Goal: Information Seeking & Learning: Learn about a topic

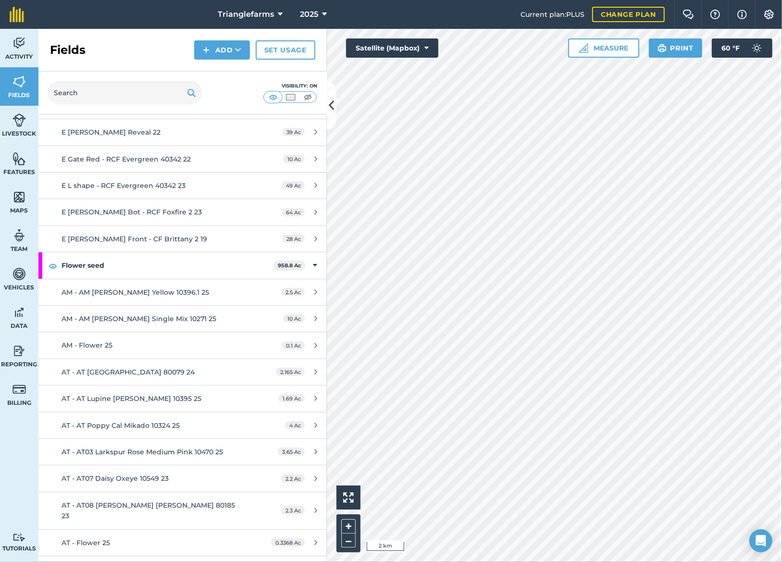
scroll to position [437, 0]
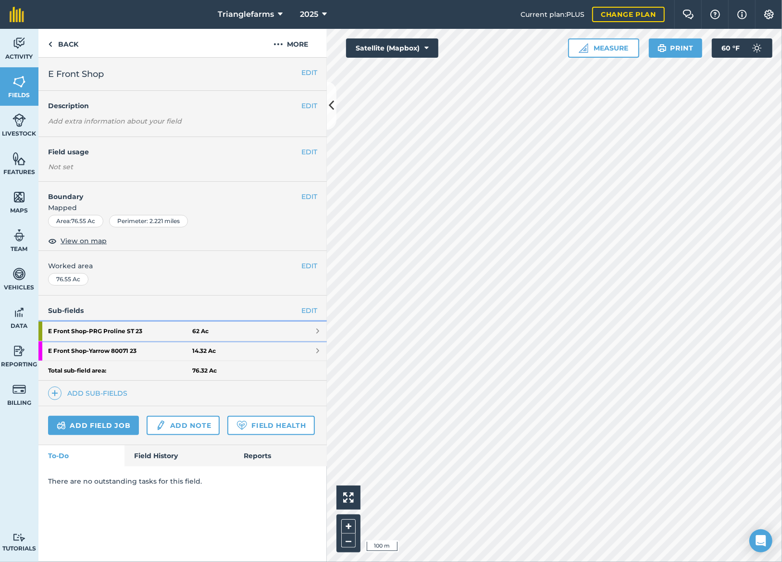
click at [109, 330] on strong "E Front Shop - PRG Proline ST 23" at bounding box center [120, 330] width 144 height 19
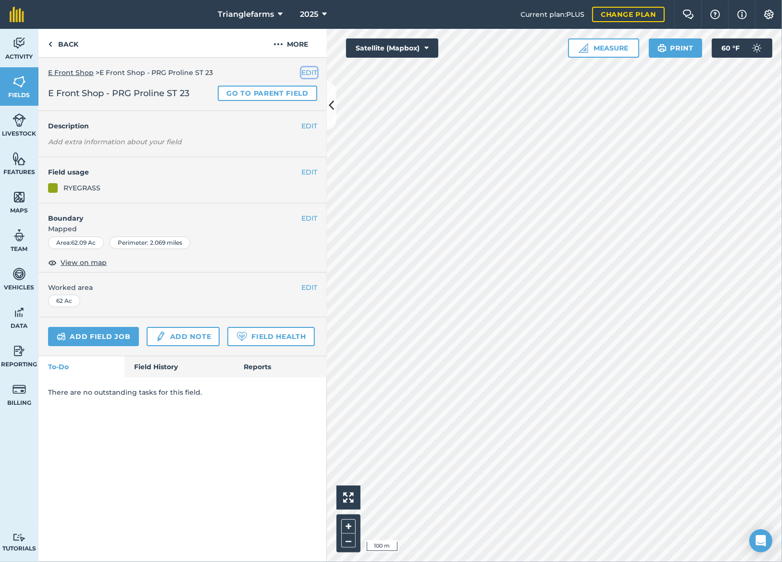
click at [312, 73] on button "EDIT" at bounding box center [309, 72] width 16 height 11
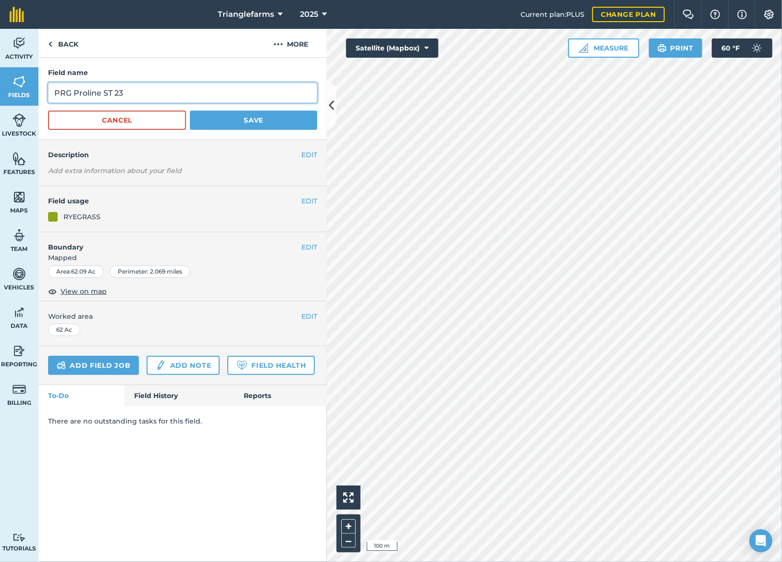
drag, startPoint x: 58, startPoint y: 93, endPoint x: 134, endPoint y: 103, distance: 77.1
click at [60, 93] on input "PRG Proline ST 23" at bounding box center [182, 93] width 269 height 20
type input "PRG Proline ST 23"
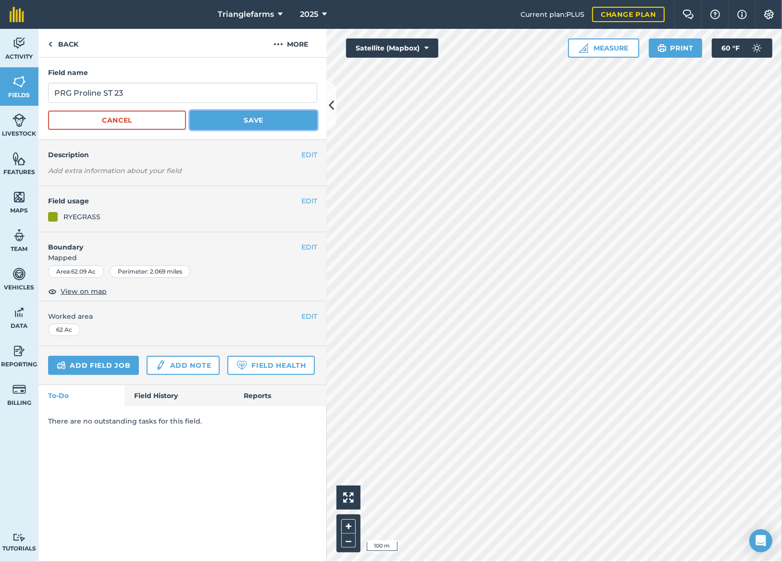
click at [226, 118] on button "Save" at bounding box center [253, 120] width 127 height 19
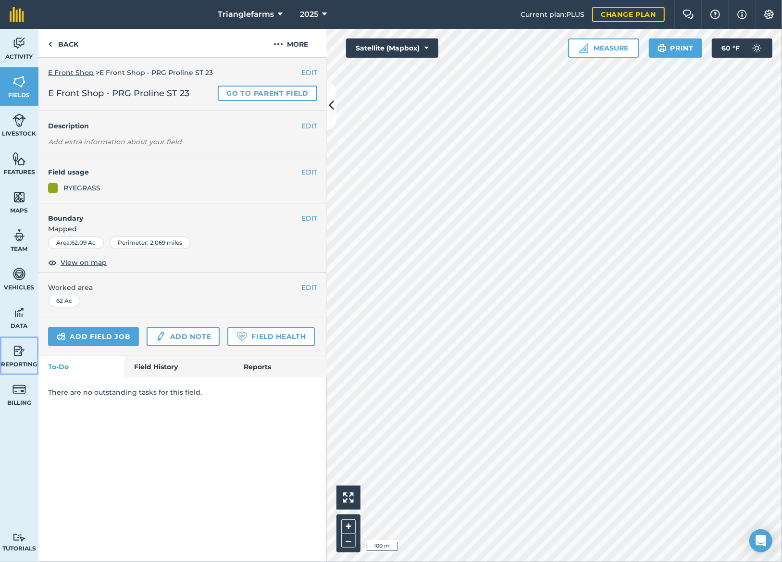
click at [16, 348] on img at bounding box center [18, 351] width 13 height 14
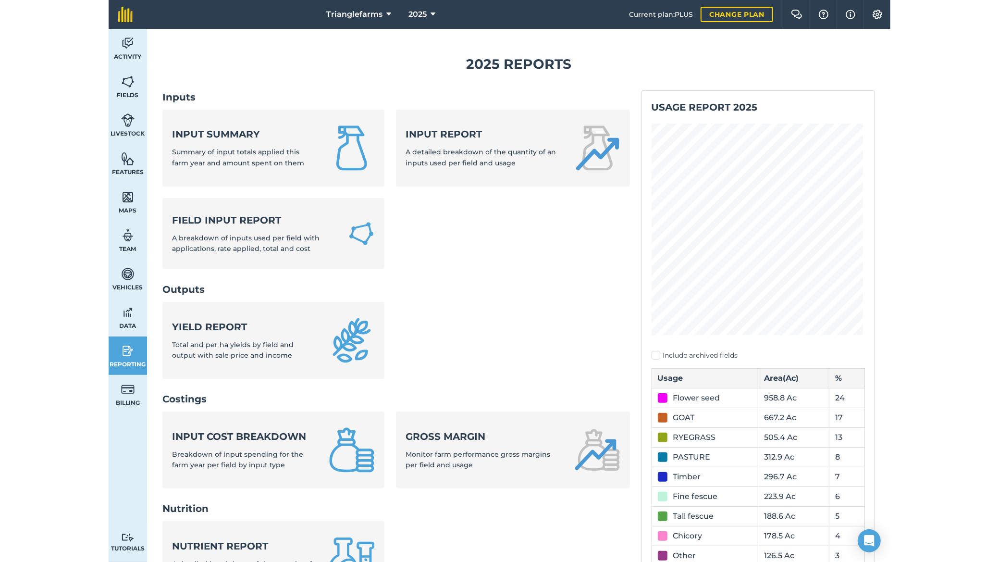
scroll to position [217, 0]
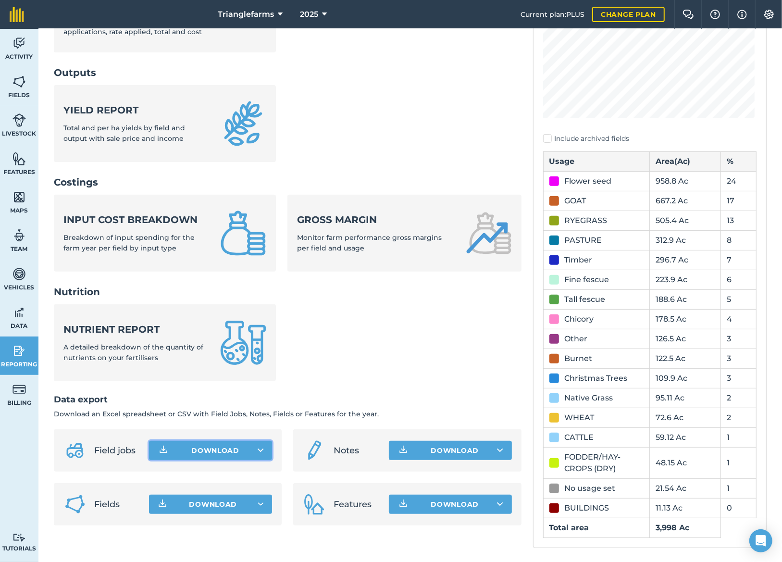
click at [264, 449] on button "Download" at bounding box center [210, 450] width 123 height 19
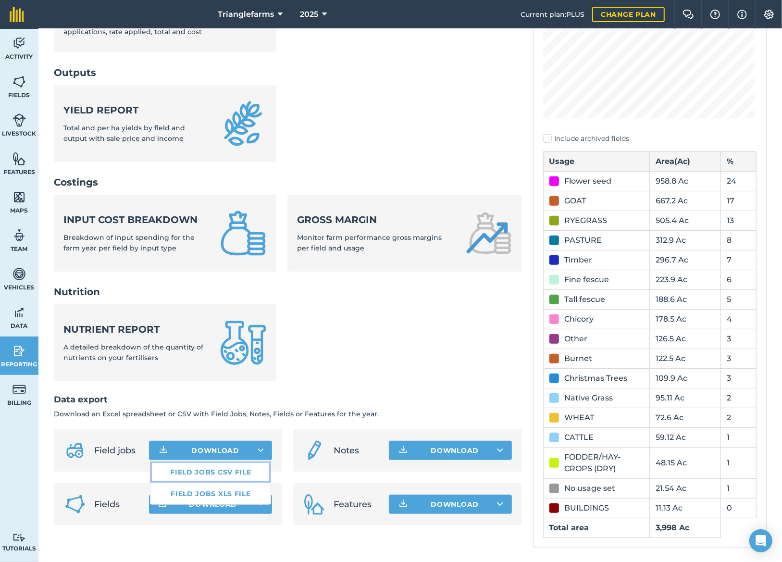
click at [221, 468] on link "Field jobs CSV file" at bounding box center [210, 471] width 120 height 21
click at [0, 440] on div "Activity Fields Livestock Features Maps Team Vehicles Data Reporting Billing Tu…" at bounding box center [19, 295] width 38 height 533
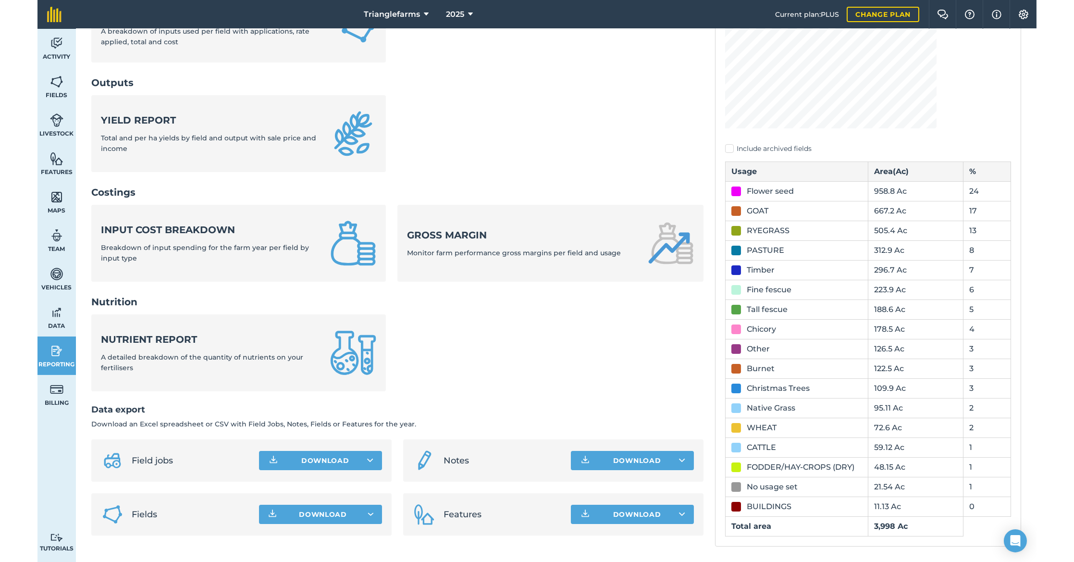
scroll to position [210, 0]
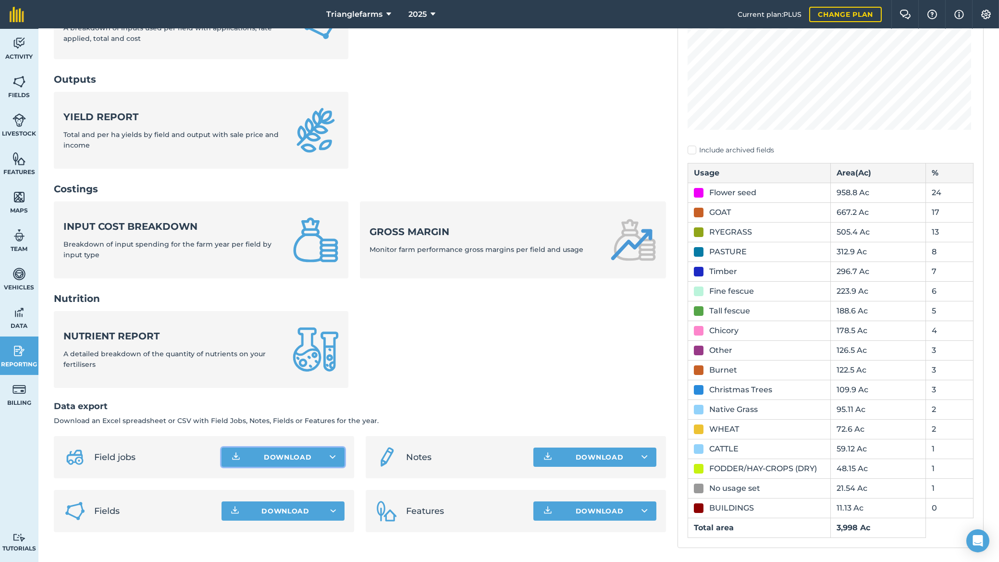
click at [332, 457] on icon at bounding box center [333, 457] width 6 height 10
click at [289, 477] on link "Field jobs CSV file" at bounding box center [283, 478] width 120 height 21
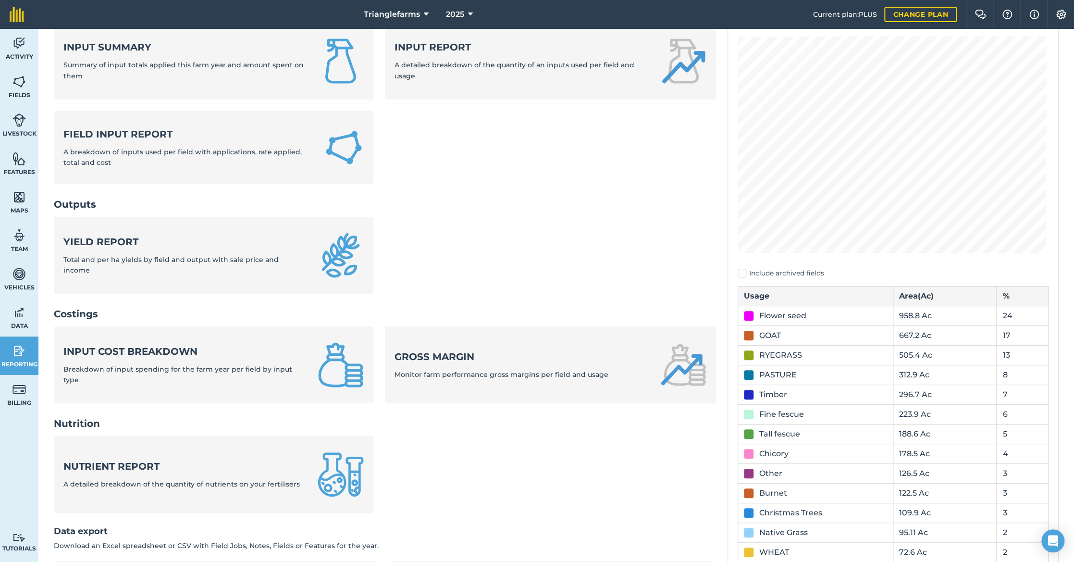
scroll to position [0, 0]
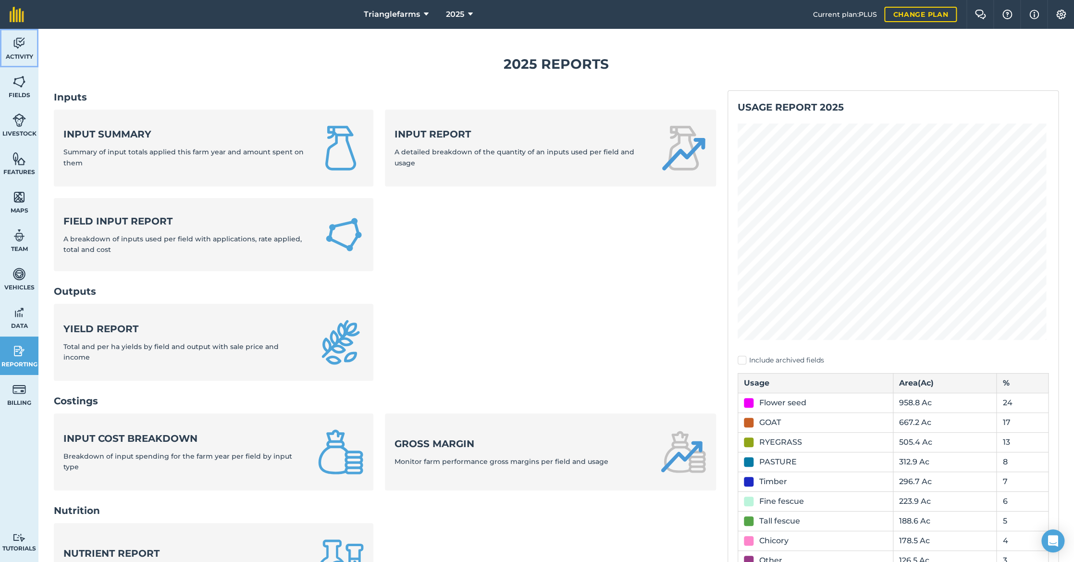
click at [24, 46] on img at bounding box center [18, 43] width 13 height 14
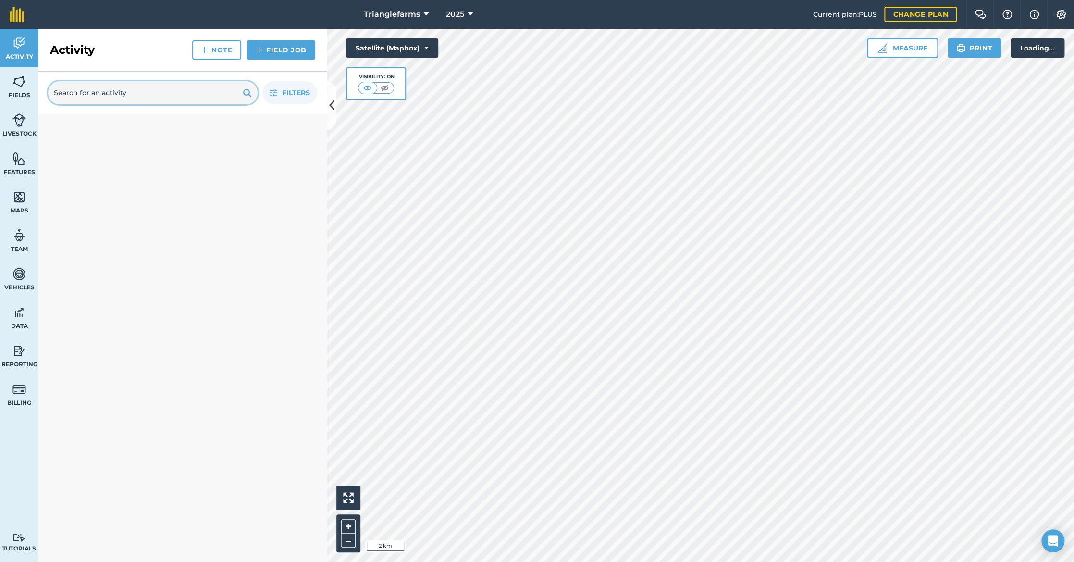
click at [148, 91] on input "text" at bounding box center [153, 92] width 210 height 23
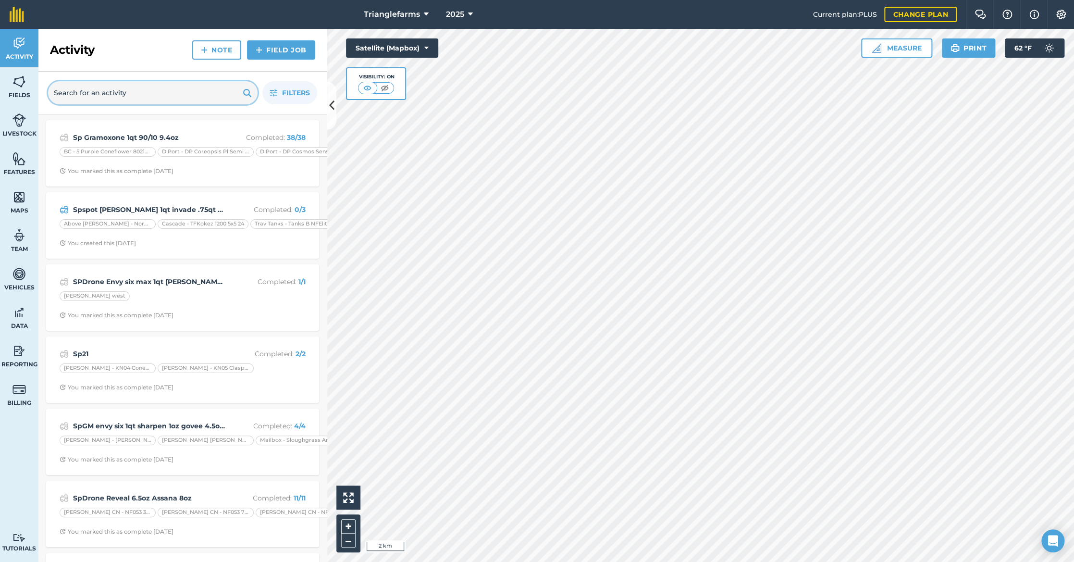
paste input "Bait mice Prozap 10# Spreader truck"
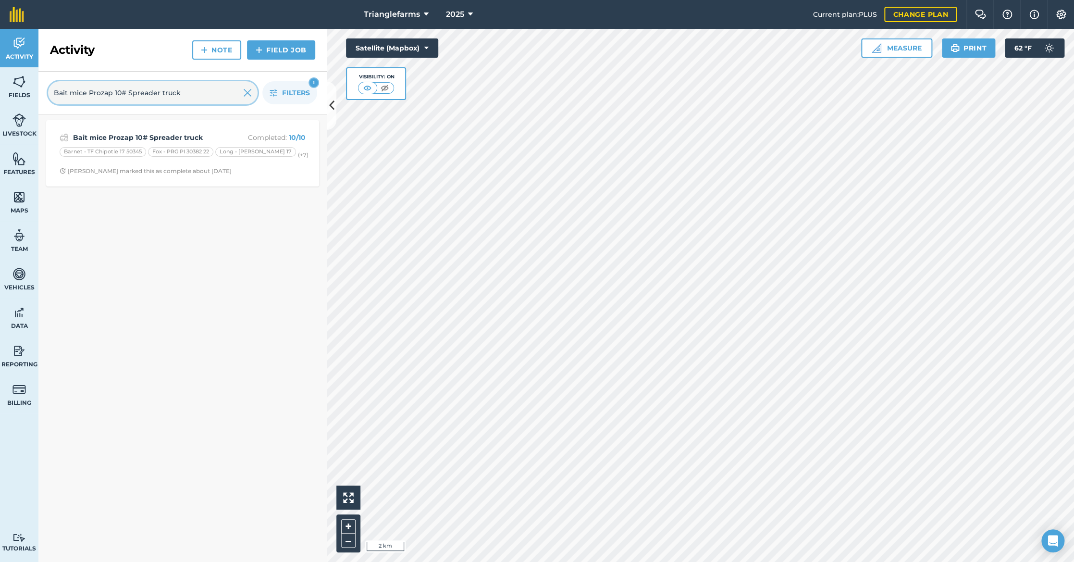
type input "Bait mice Prozap 10# Spreader truck"
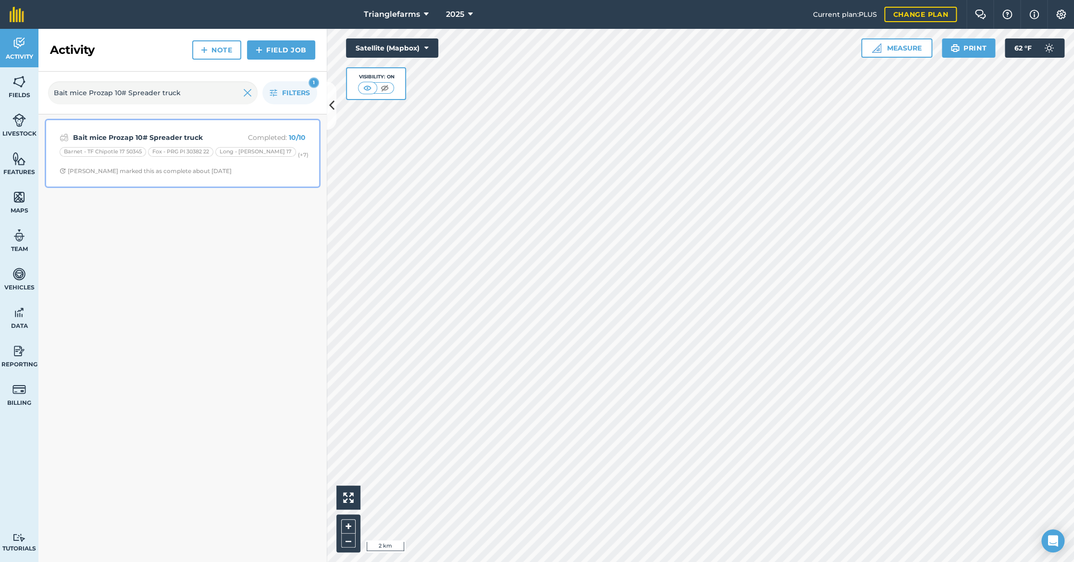
click at [165, 135] on strong "Bait mice Prozap 10# Spreader truck" at bounding box center [149, 137] width 152 height 11
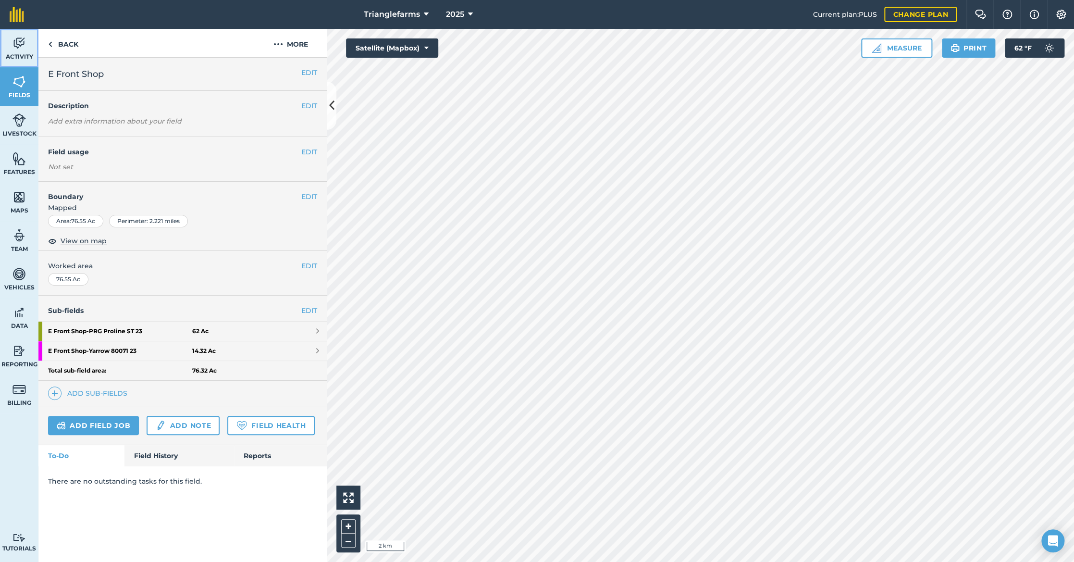
click at [26, 43] on link "Activity" at bounding box center [19, 48] width 38 height 38
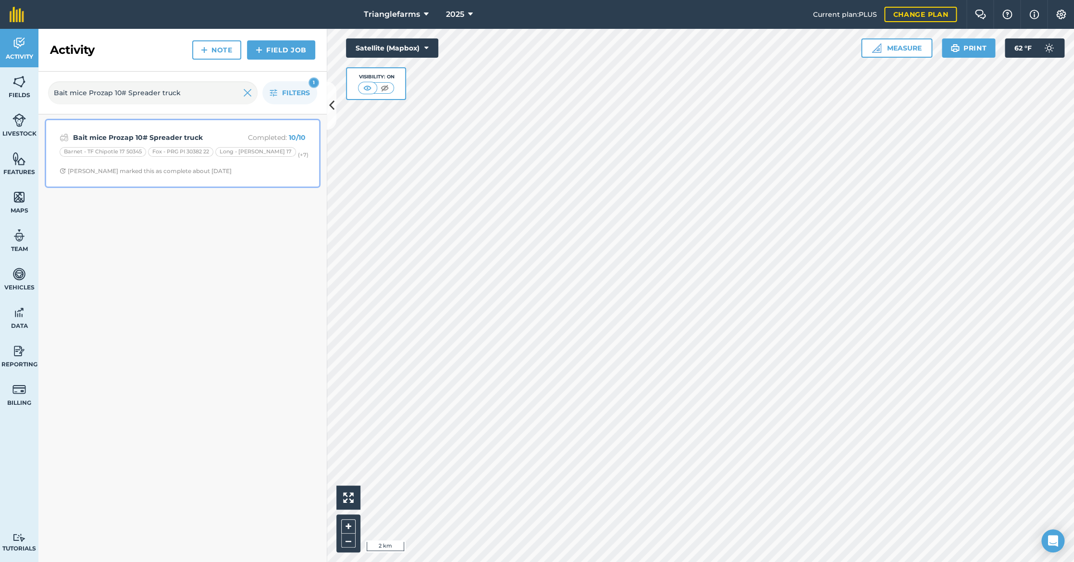
click at [165, 132] on strong "Bait mice Prozap 10# Spreader truck" at bounding box center [149, 137] width 152 height 11
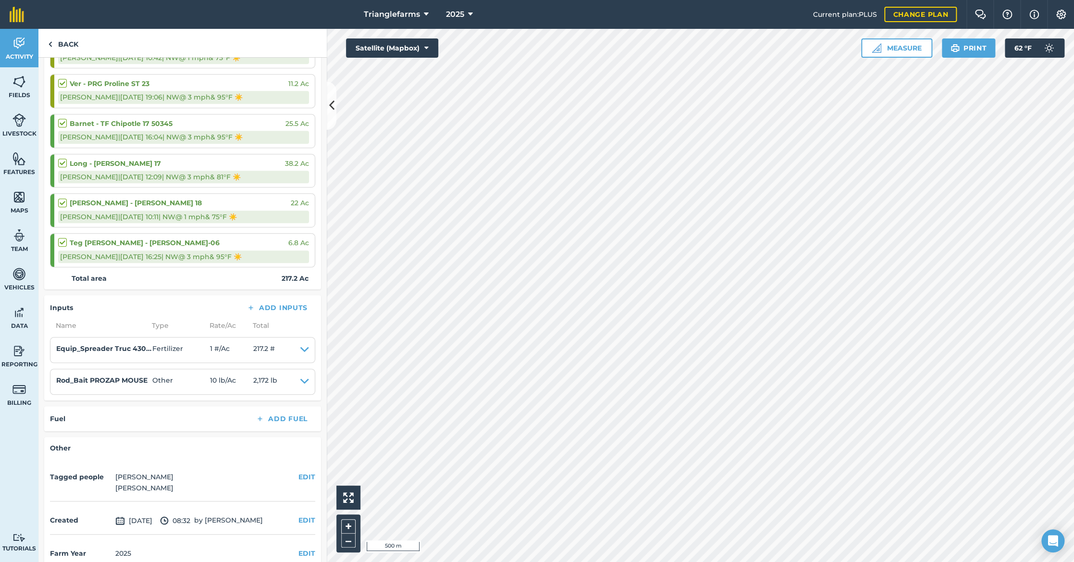
scroll to position [351, 0]
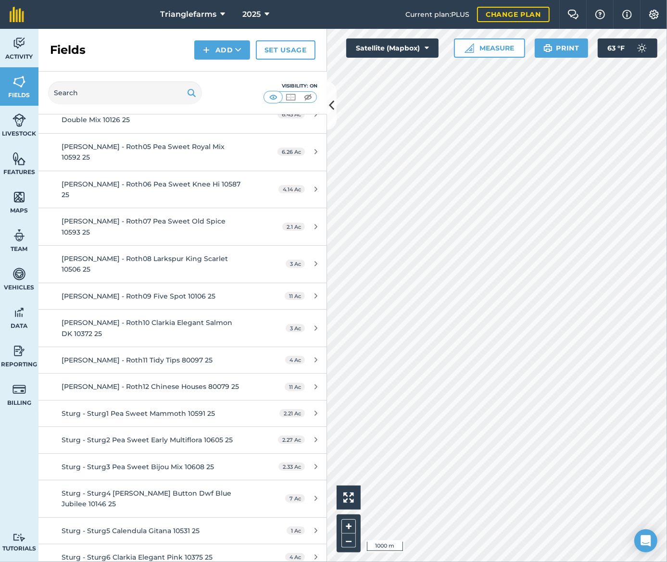
scroll to position [4945, 0]
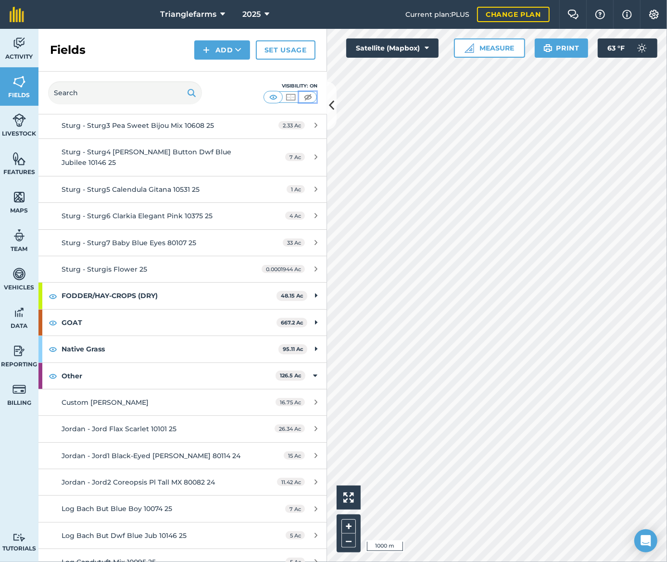
click at [307, 93] on img at bounding box center [308, 97] width 12 height 10
click at [292, 96] on img at bounding box center [290, 97] width 12 height 10
click at [278, 95] on img at bounding box center [273, 97] width 12 height 10
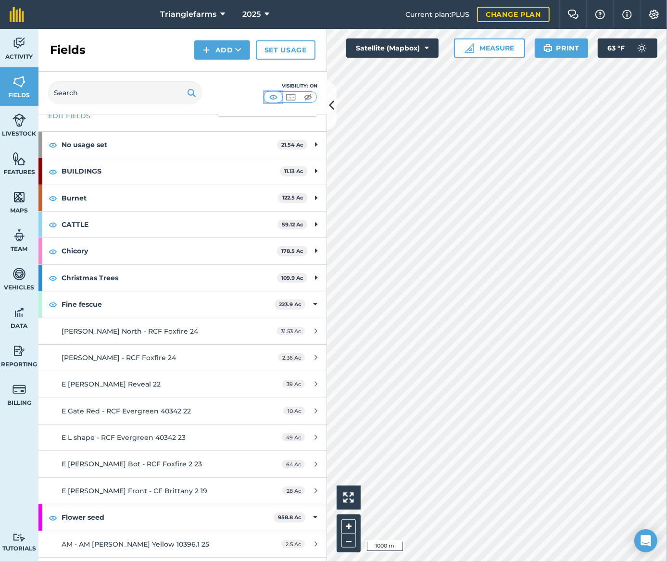
scroll to position [0, 0]
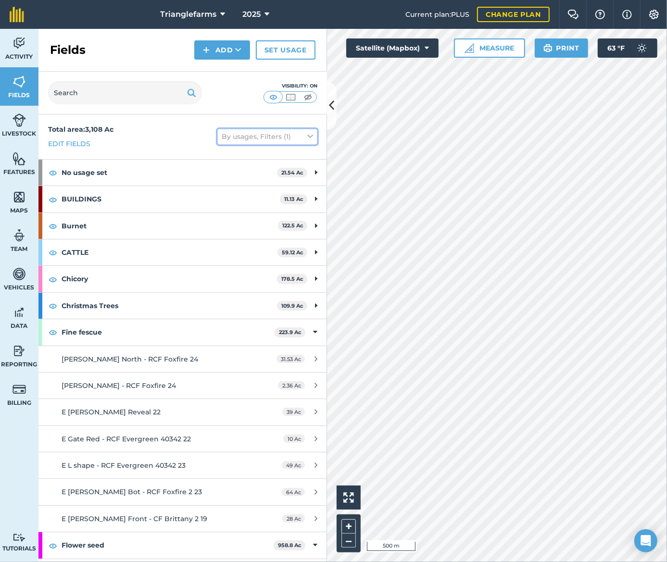
click at [272, 137] on button "By usages, Filters (1)" at bounding box center [267, 136] width 100 height 15
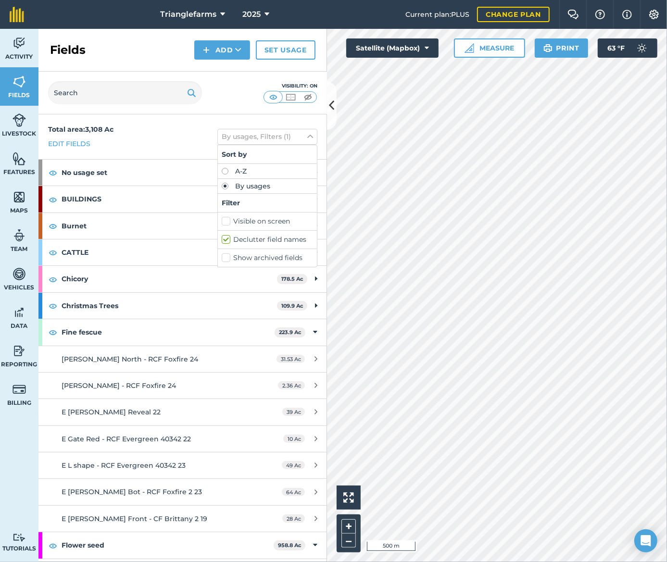
click at [222, 257] on label "Show archived fields" at bounding box center [267, 258] width 91 height 10
click at [222, 257] on input "Show archived fields" at bounding box center [225, 256] width 6 height 6
checkbox input "true"
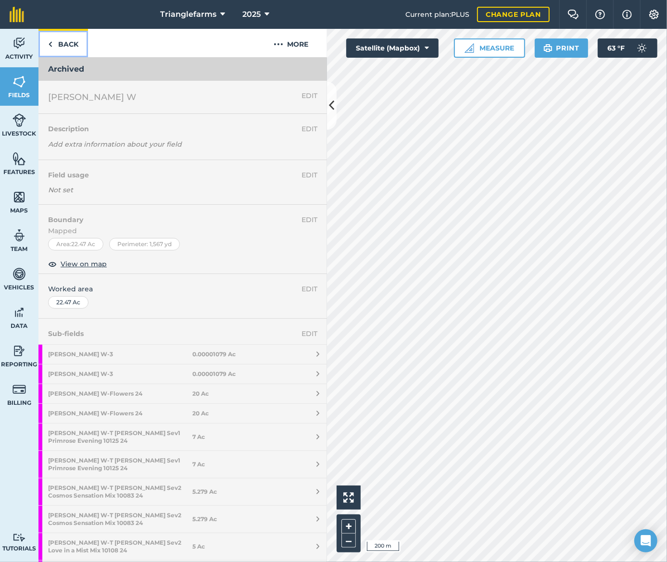
click at [66, 44] on link "Back" at bounding box center [62, 43] width 49 height 28
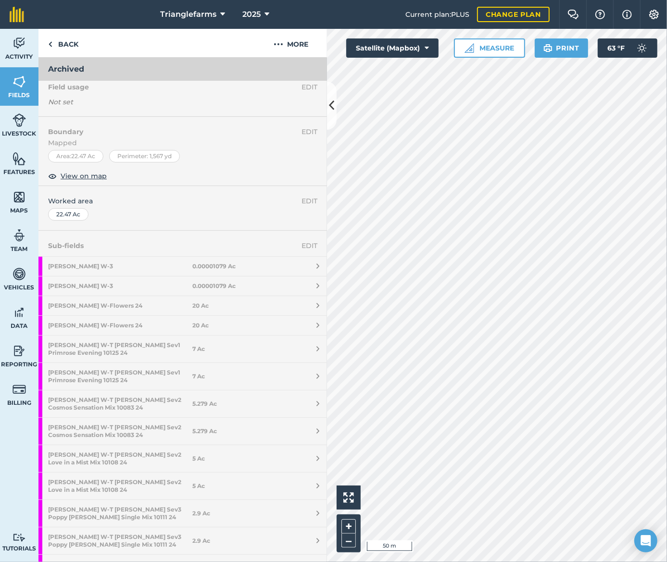
scroll to position [87, 0]
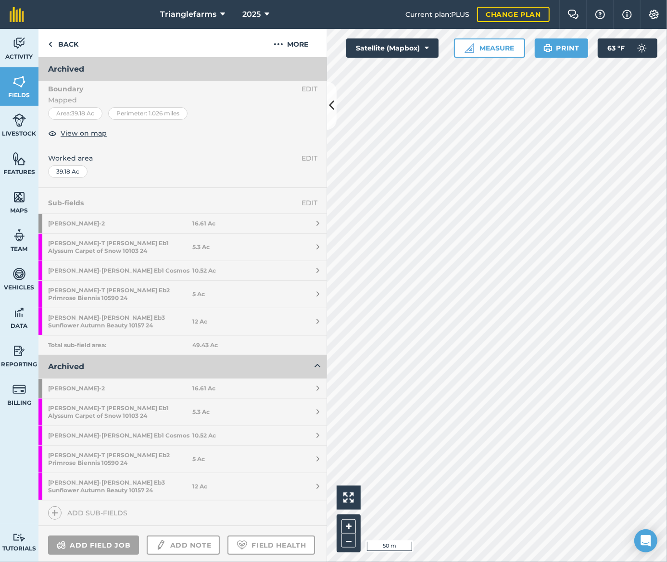
scroll to position [174, 0]
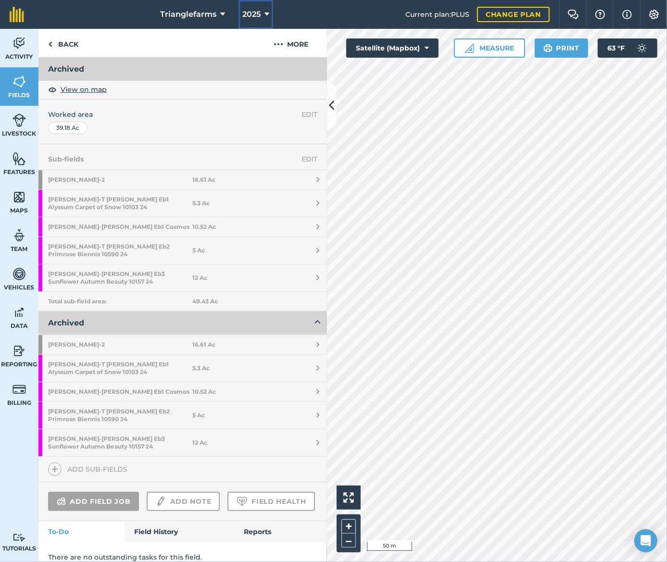
click at [259, 11] on button "2025" at bounding box center [255, 14] width 35 height 29
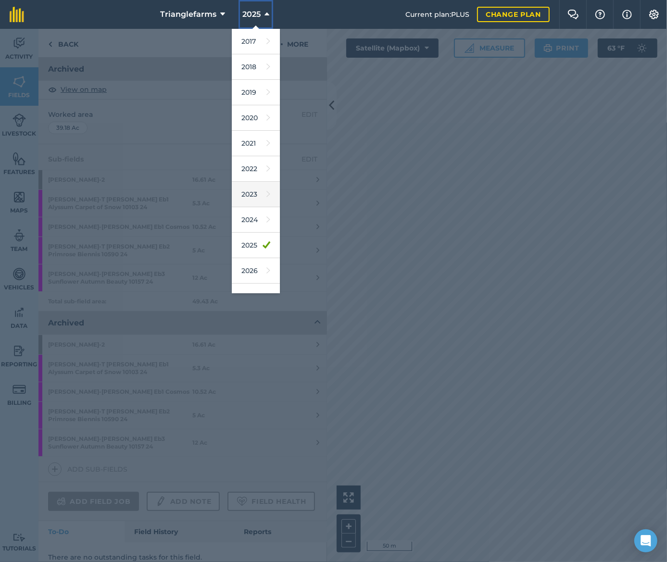
scroll to position [15, 0]
click at [255, 250] on link "2026" at bounding box center [256, 255] width 48 height 25
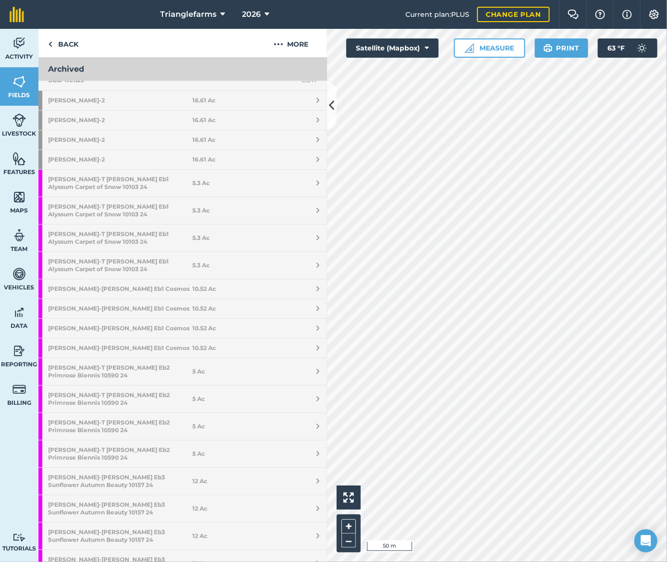
scroll to position [0, 0]
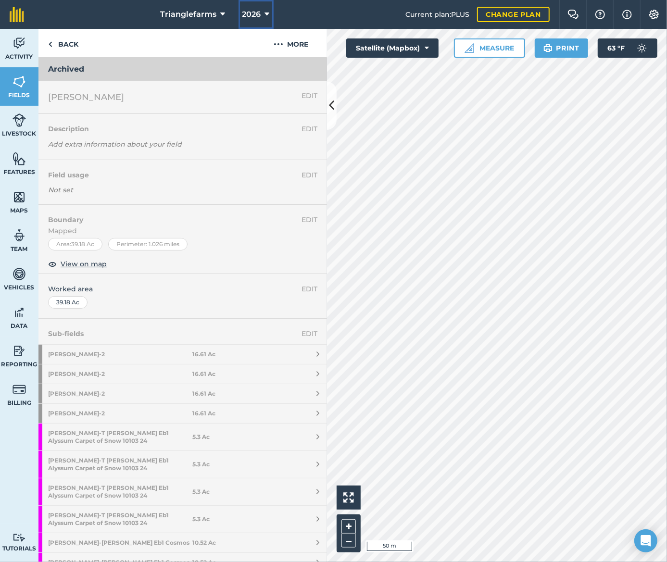
click at [269, 14] on button "2026" at bounding box center [255, 14] width 35 height 29
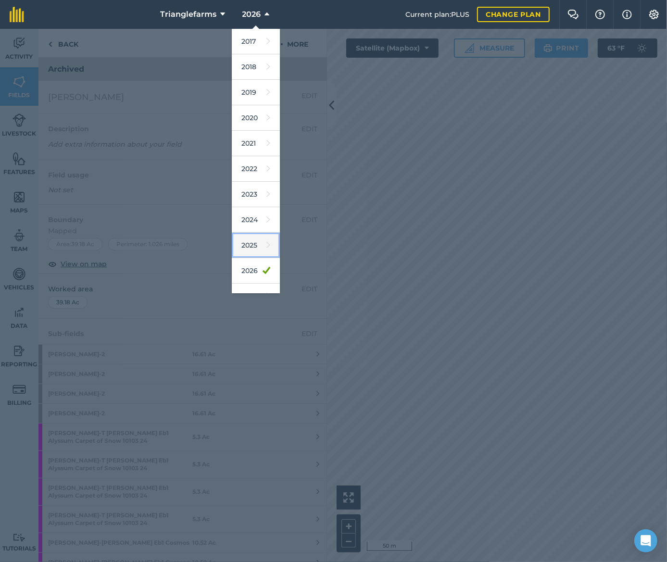
click at [266, 239] on icon at bounding box center [268, 244] width 4 height 13
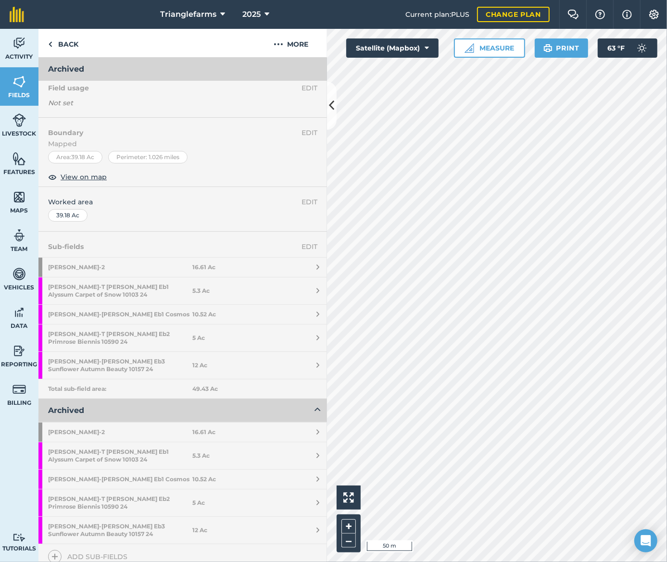
scroll to position [174, 0]
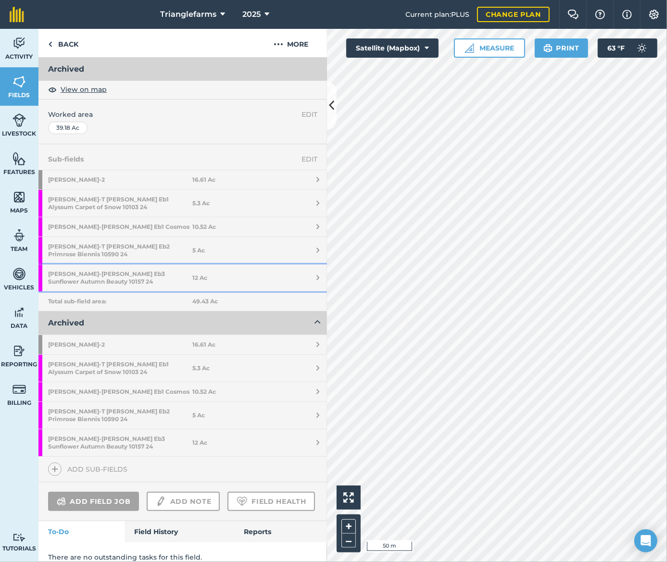
click at [119, 267] on strong "Ebner - T Ruef Eb3 Sunflower Autumn Beauty 10157 24" at bounding box center [120, 277] width 144 height 27
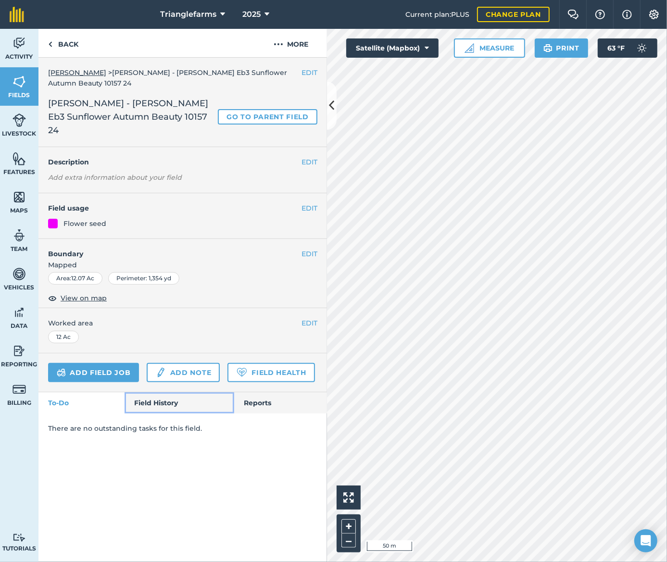
click at [158, 392] on link "Field History" at bounding box center [178, 402] width 109 height 21
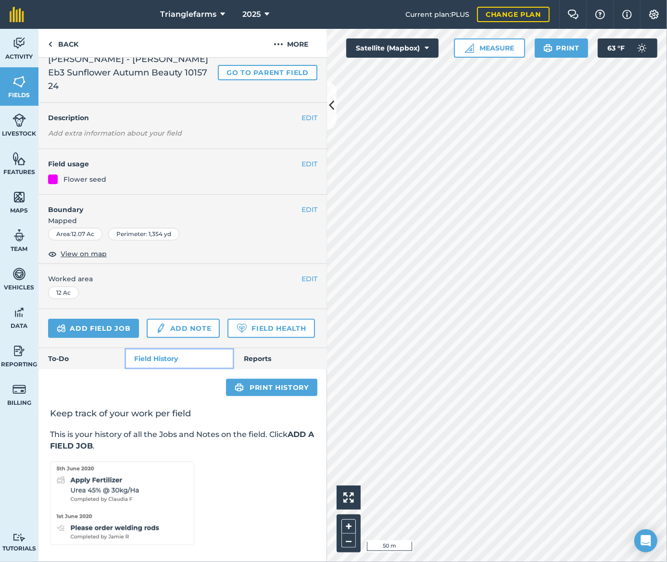
scroll to position [50, 0]
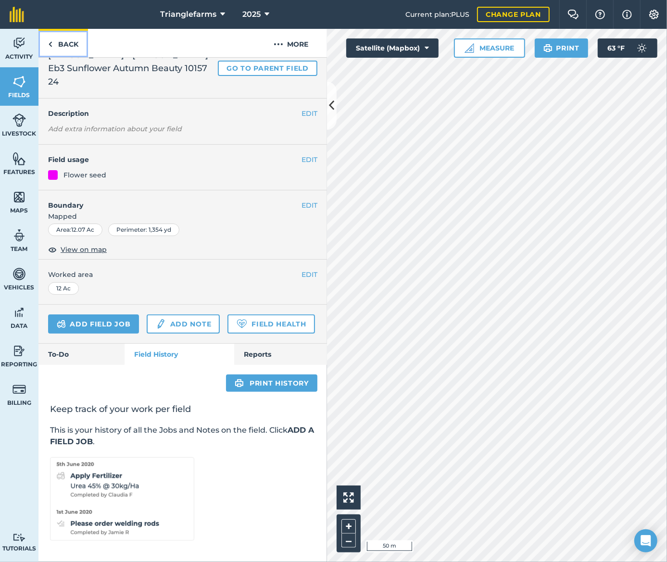
click at [70, 41] on link "Back" at bounding box center [62, 43] width 49 height 28
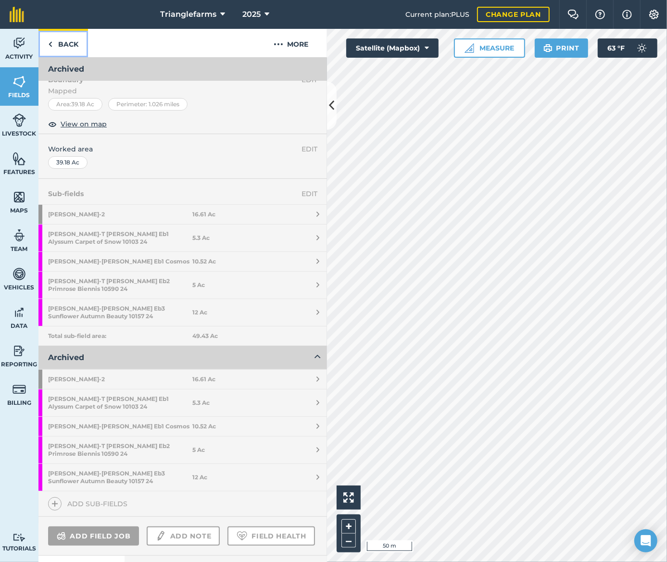
scroll to position [163, 0]
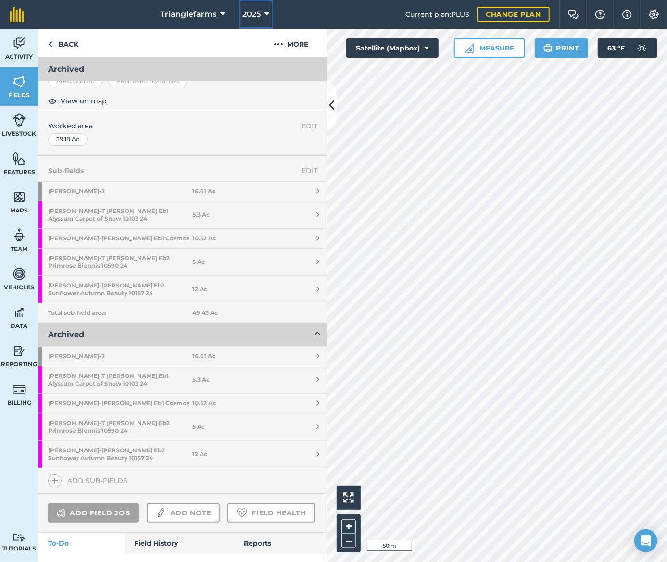
click at [249, 13] on span "2025" at bounding box center [251, 15] width 18 height 12
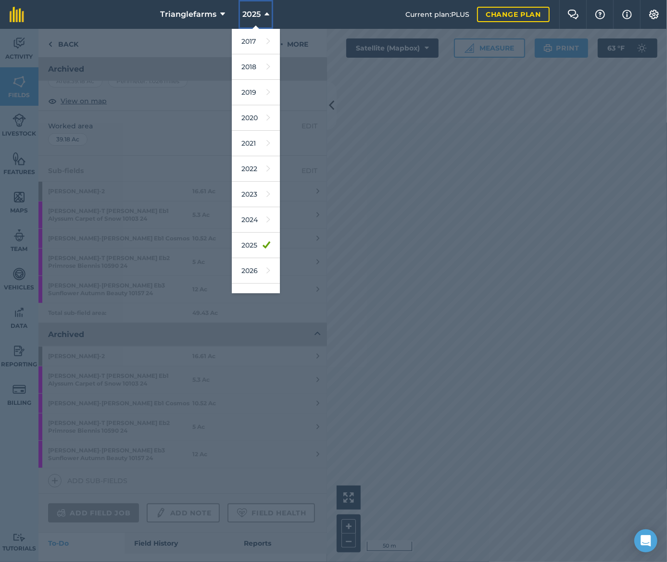
click at [249, 13] on span "2025" at bounding box center [251, 15] width 18 height 12
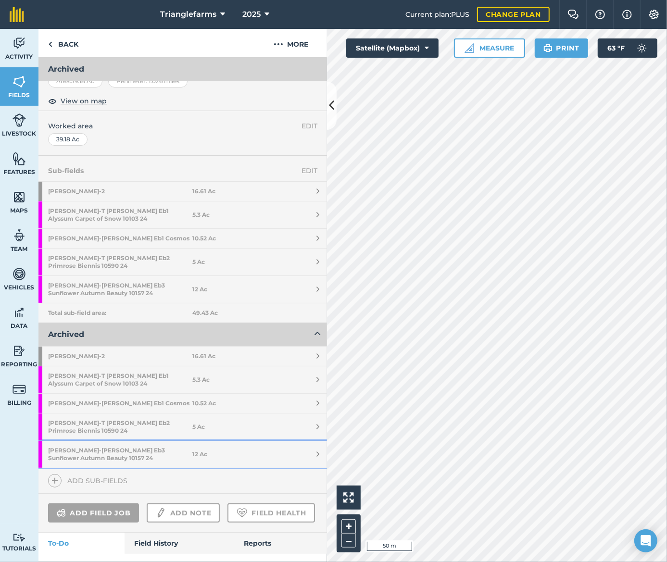
click at [99, 441] on strong "Ebner - T Ruef Eb3 Sunflower Autumn Beauty 10157 24" at bounding box center [120, 454] width 144 height 27
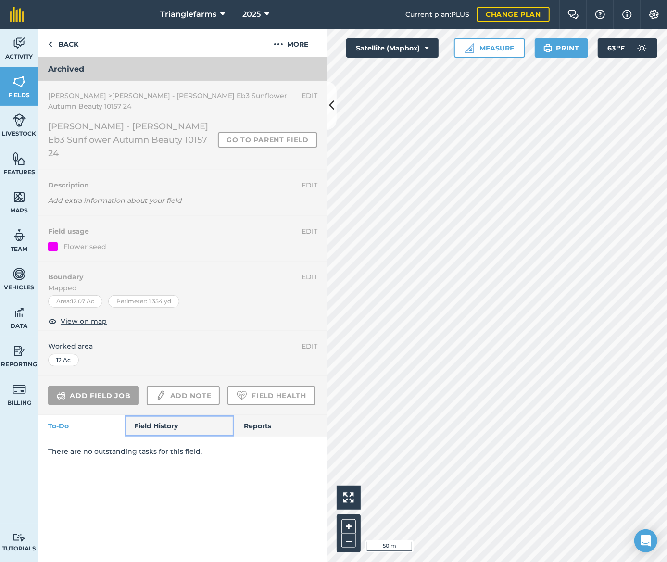
click at [155, 415] on link "Field History" at bounding box center [178, 425] width 109 height 21
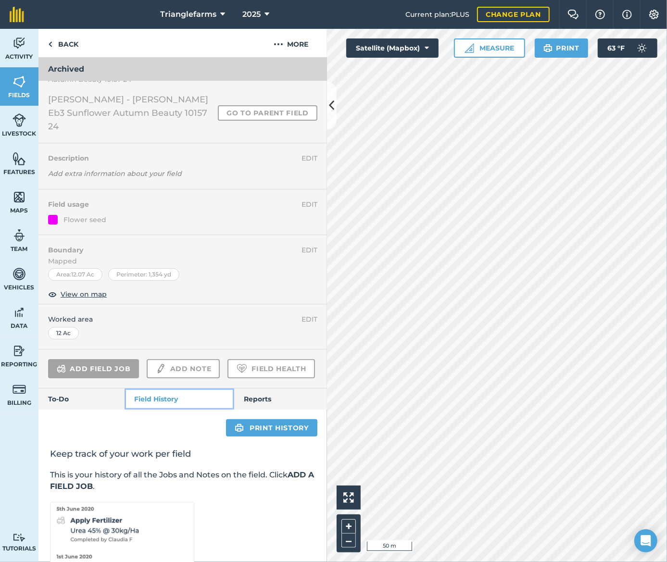
scroll to position [73, 0]
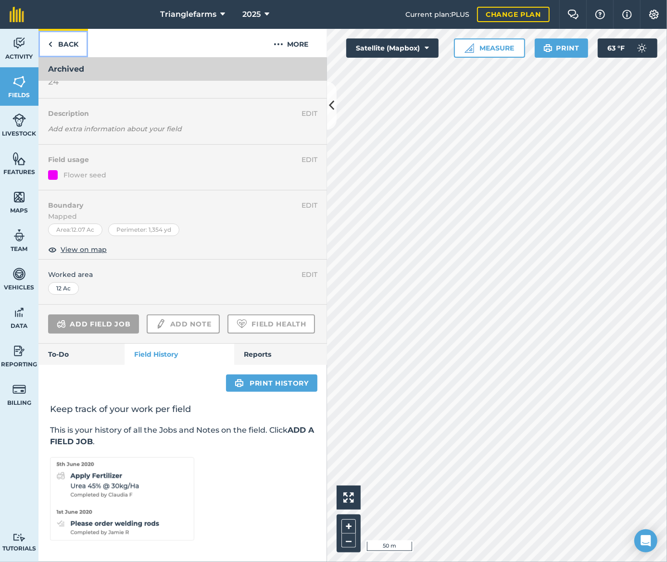
click at [67, 38] on link "Back" at bounding box center [62, 43] width 49 height 28
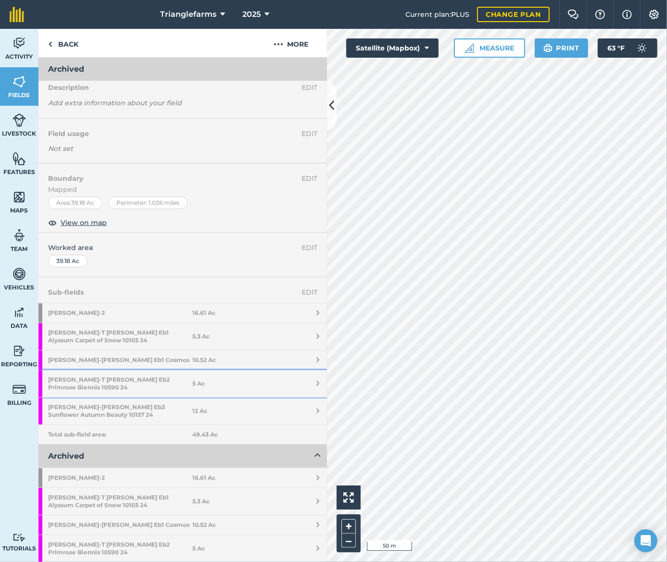
click at [126, 379] on strong "Ebner - T Ruef Eb2 Primrose Biennis 10590 24" at bounding box center [120, 383] width 144 height 27
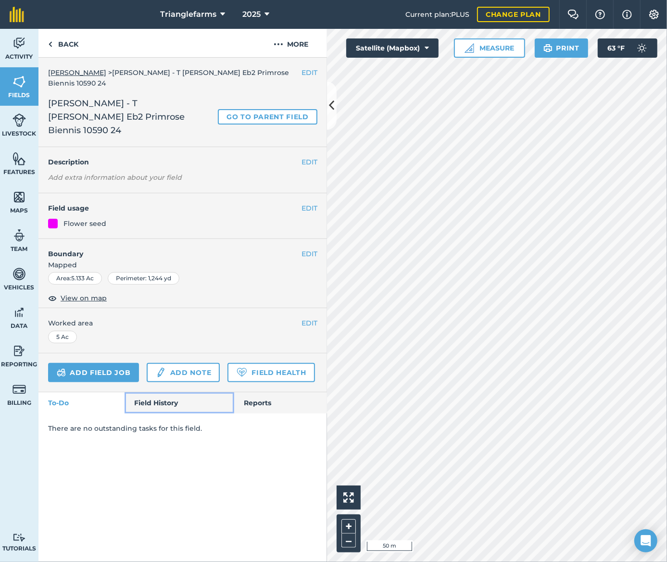
click at [149, 392] on link "Field History" at bounding box center [178, 402] width 109 height 21
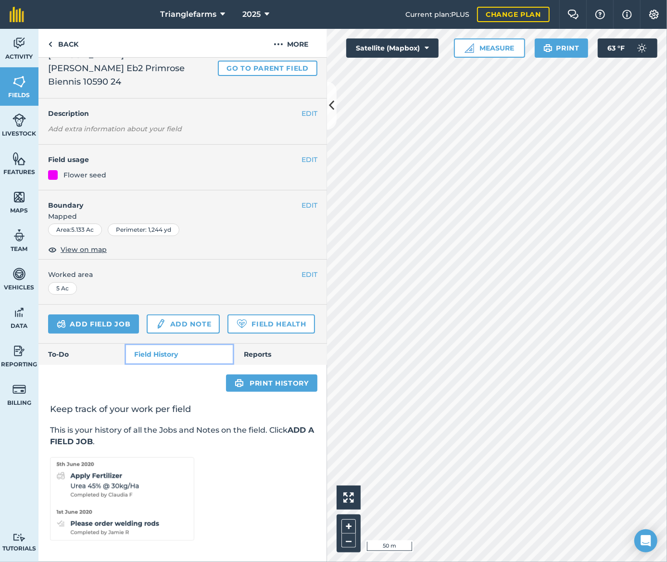
scroll to position [50, 0]
click at [65, 40] on link "Back" at bounding box center [62, 43] width 49 height 28
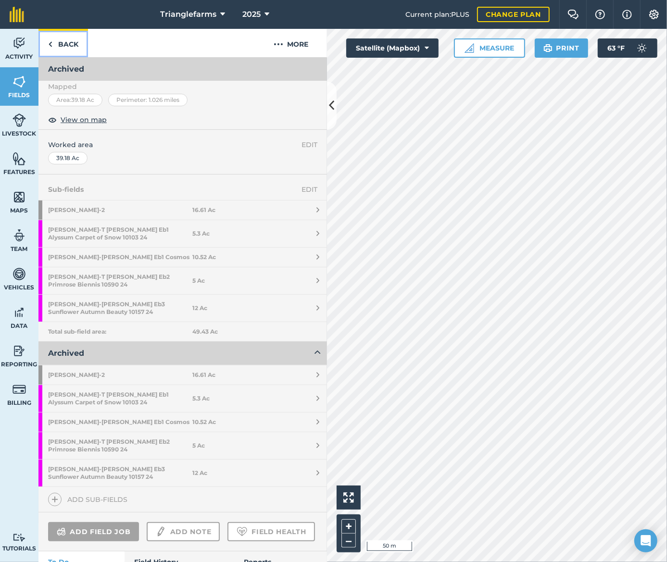
scroll to position [163, 0]
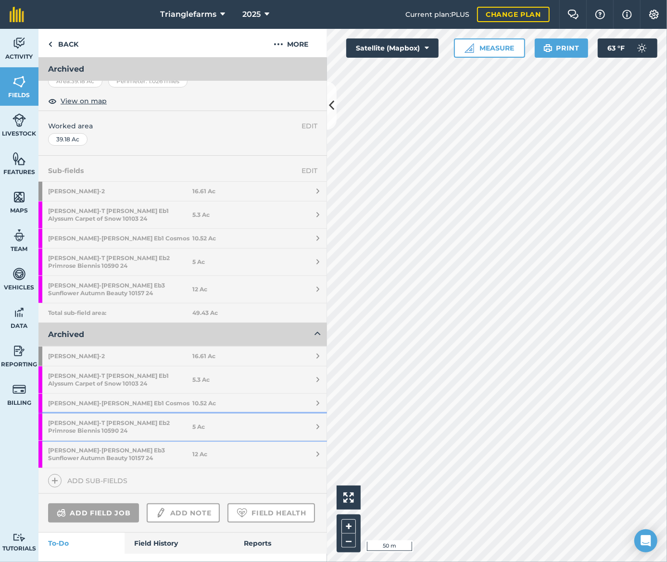
click at [123, 414] on strong "Ebner - T Ruef Eb2 Primrose Biennis 10590 24" at bounding box center [120, 426] width 144 height 27
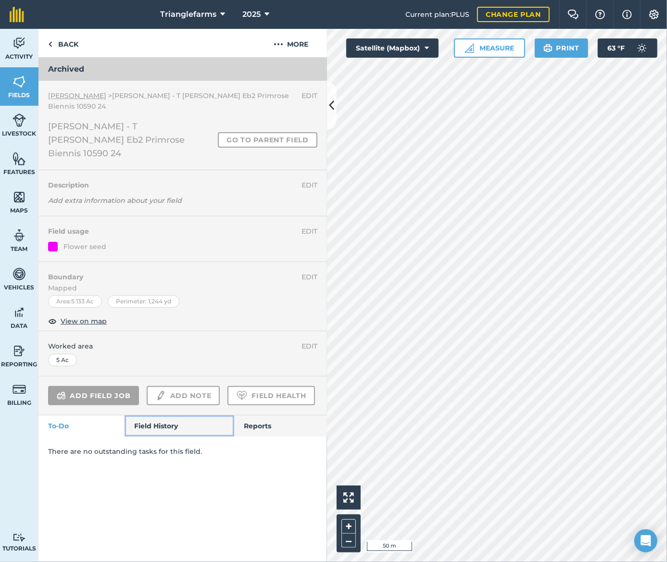
click at [155, 415] on link "Field History" at bounding box center [178, 425] width 109 height 21
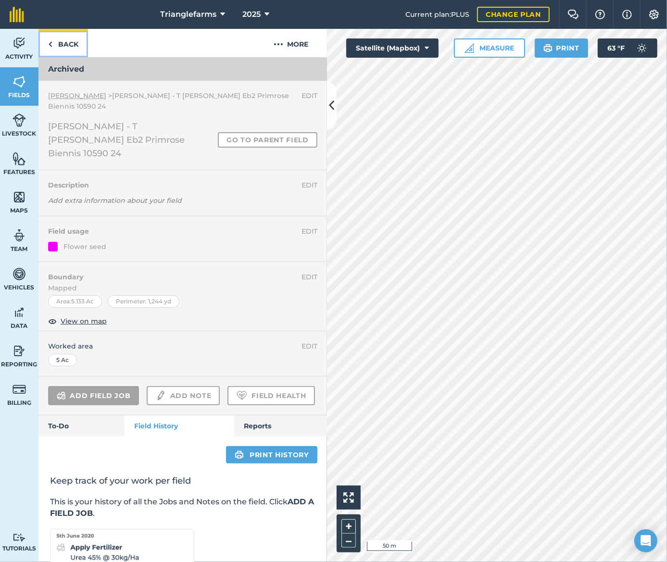
click at [68, 38] on link "Back" at bounding box center [62, 43] width 49 height 28
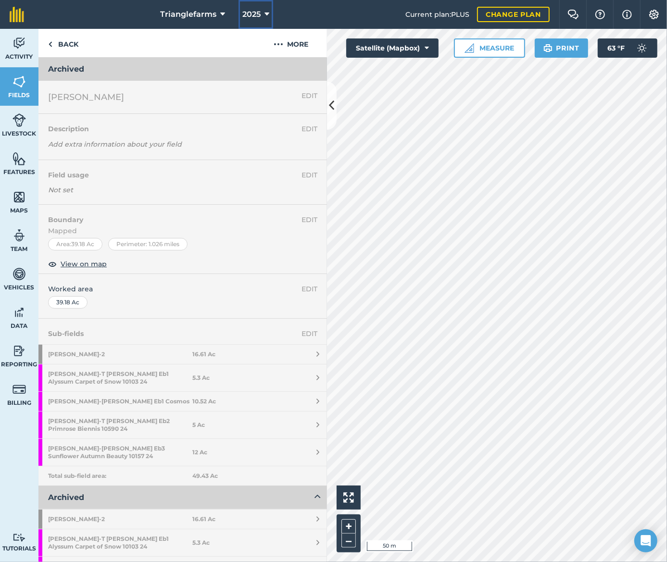
click at [247, 10] on span "2025" at bounding box center [251, 15] width 18 height 12
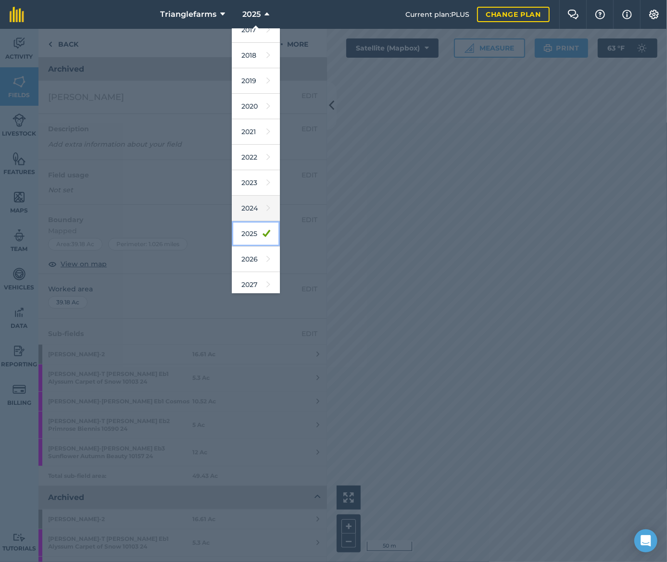
scroll to position [15, 0]
click at [255, 221] on link "2025" at bounding box center [256, 230] width 48 height 25
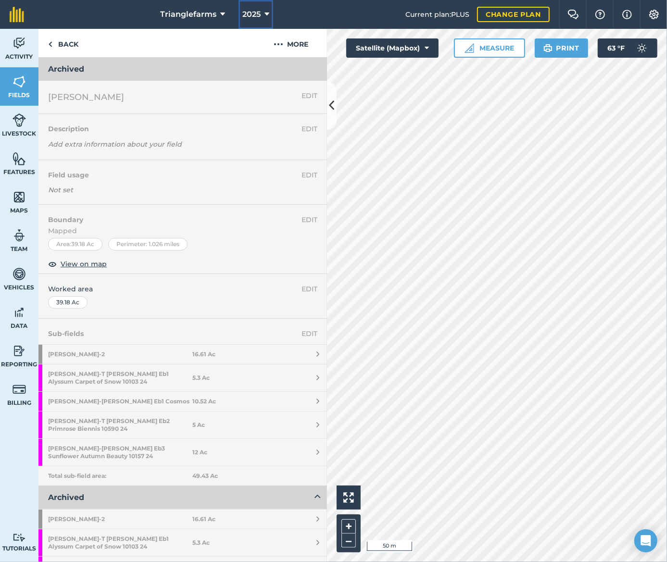
click at [247, 11] on span "2025" at bounding box center [251, 15] width 18 height 12
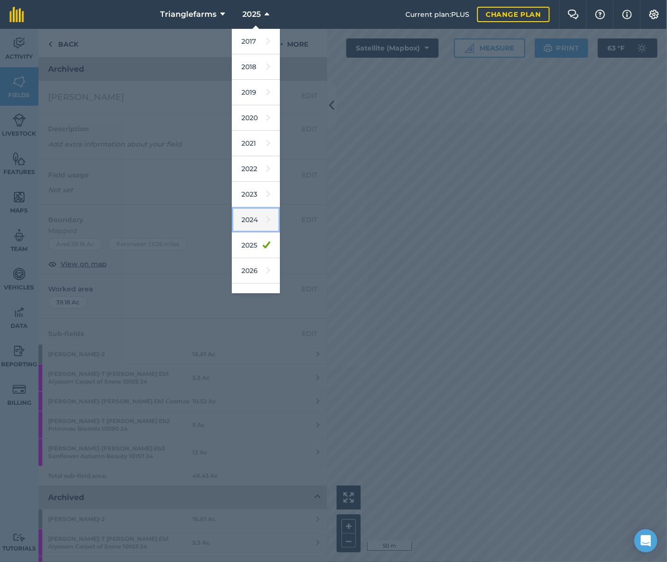
click at [258, 220] on link "2024" at bounding box center [256, 219] width 48 height 25
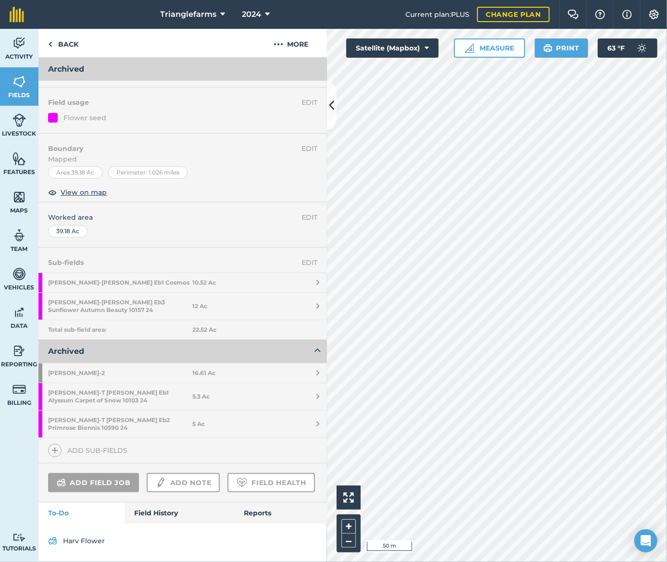
scroll to position [87, 0]
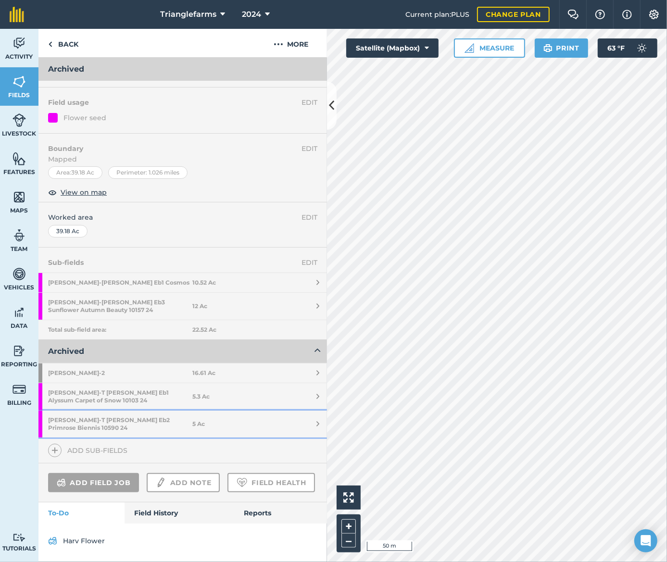
click at [139, 410] on strong "Ebner - T Ruef Eb2 Primrose Biennis 10590 24" at bounding box center [120, 423] width 144 height 27
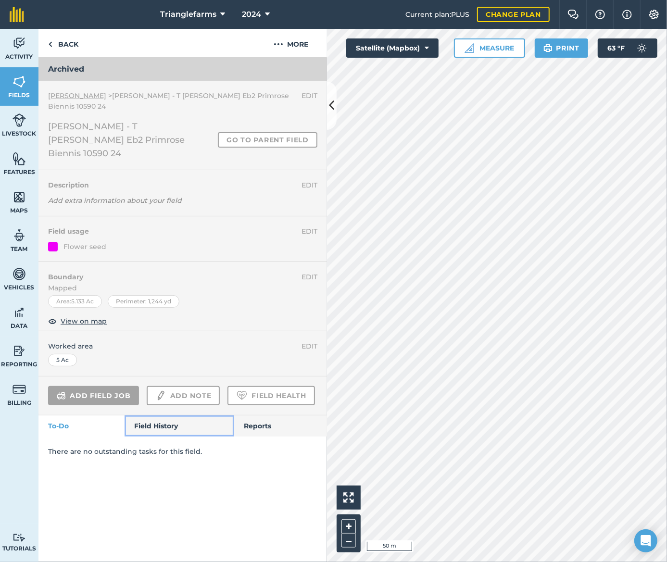
click at [165, 415] on link "Field History" at bounding box center [178, 425] width 109 height 21
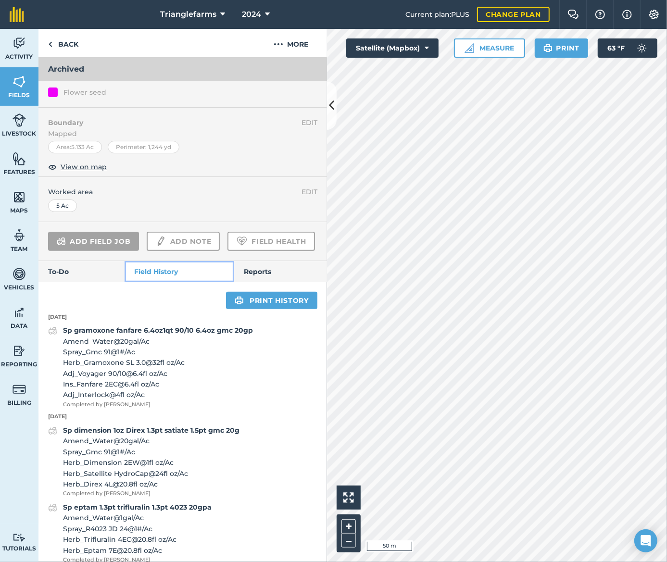
scroll to position [168, 0]
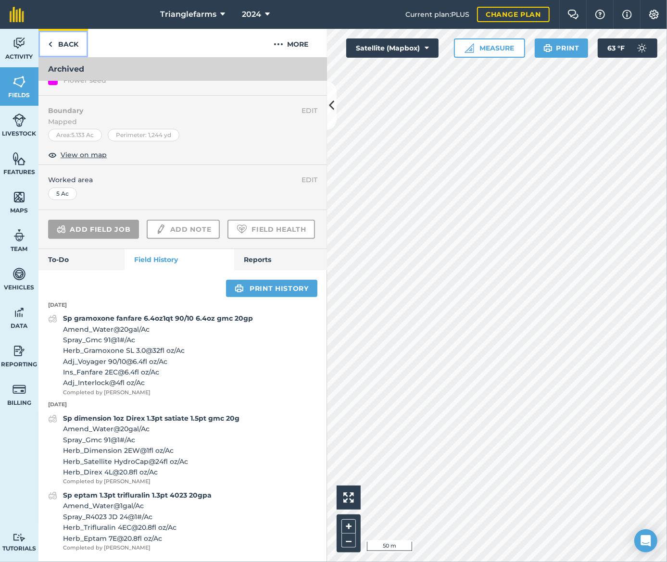
click at [64, 39] on link "Back" at bounding box center [62, 43] width 49 height 28
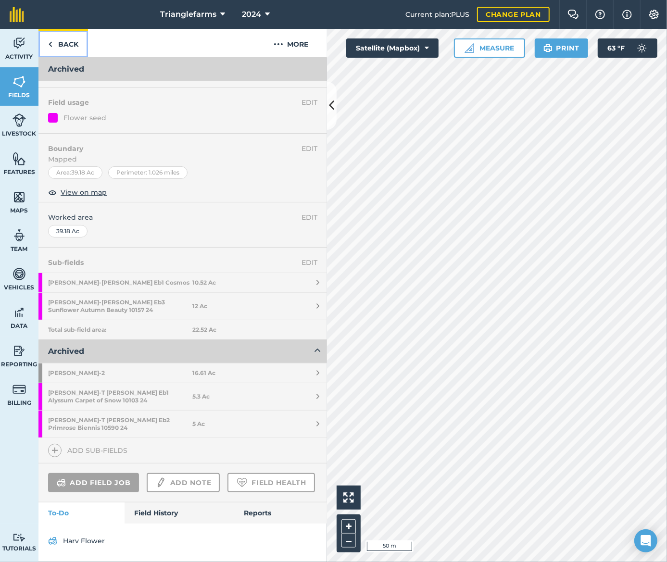
scroll to position [91, 0]
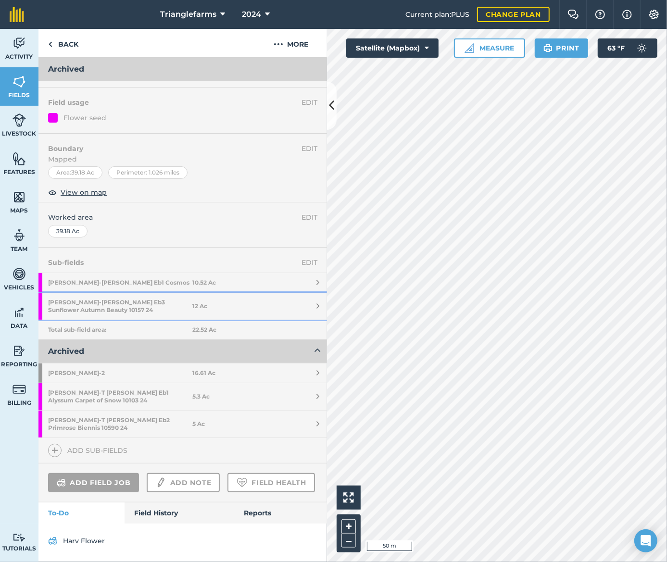
click at [115, 293] on strong "Ebner - T Ruef Eb3 Sunflower Autumn Beauty 10157 24" at bounding box center [120, 306] width 144 height 27
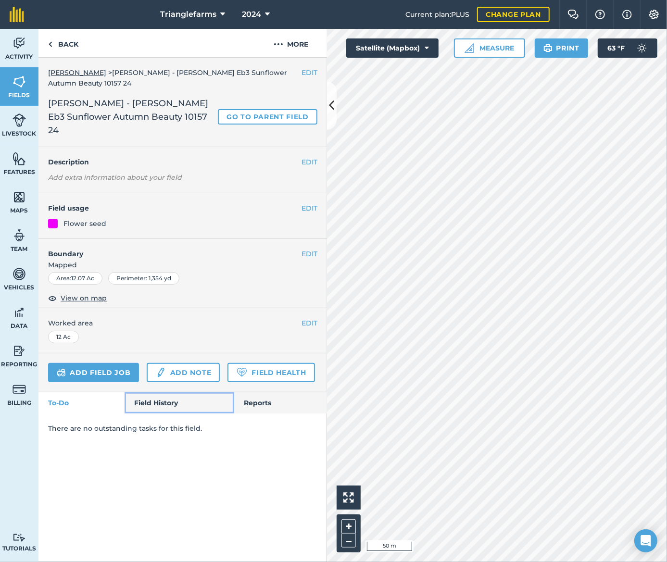
click at [163, 392] on link "Field History" at bounding box center [178, 402] width 109 height 21
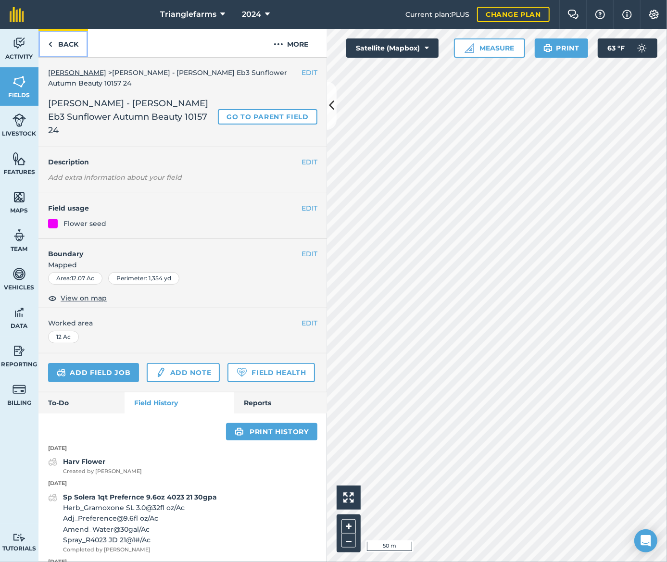
click at [73, 41] on link "Back" at bounding box center [62, 43] width 49 height 28
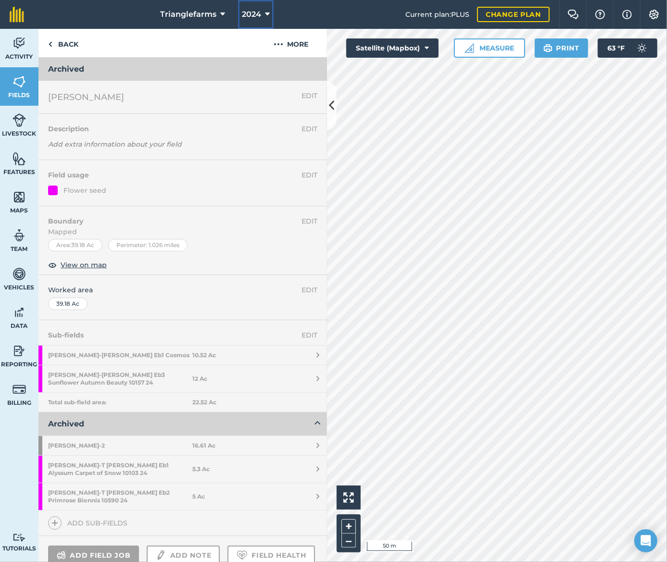
click at [265, 13] on icon at bounding box center [267, 15] width 5 height 12
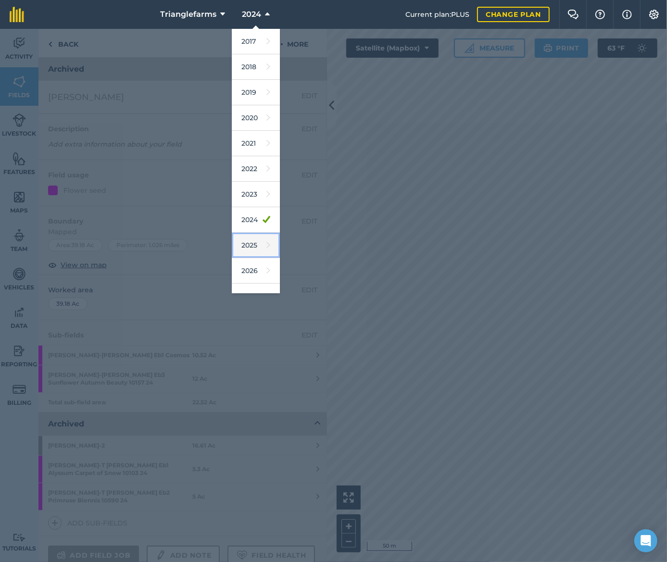
click at [252, 243] on link "2025" at bounding box center [256, 245] width 48 height 25
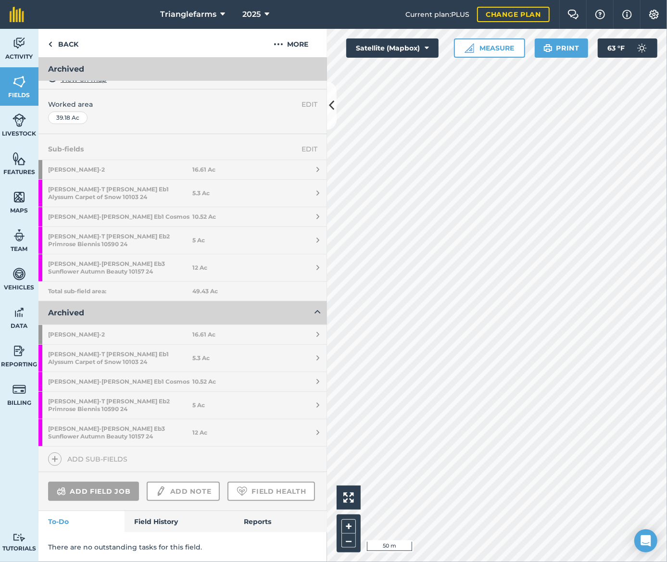
scroll to position [195, 0]
click at [100, 207] on strong "Ebner - T Ruef Eb1 Cosmos" at bounding box center [120, 216] width 144 height 19
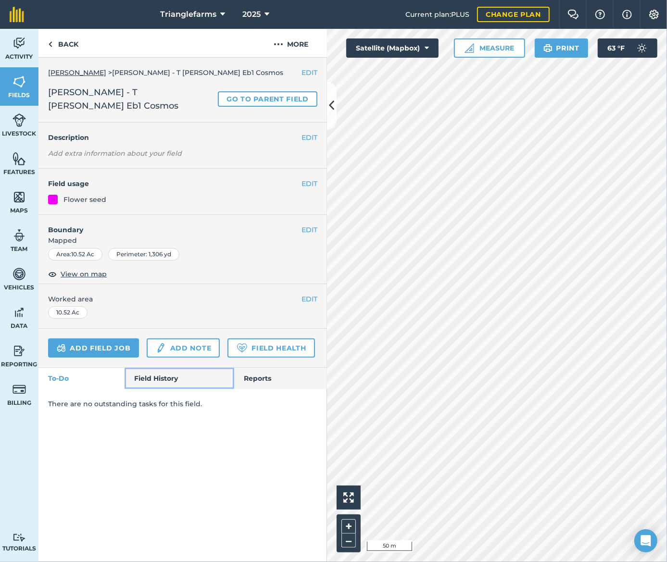
click at [163, 374] on link "Field History" at bounding box center [178, 378] width 109 height 21
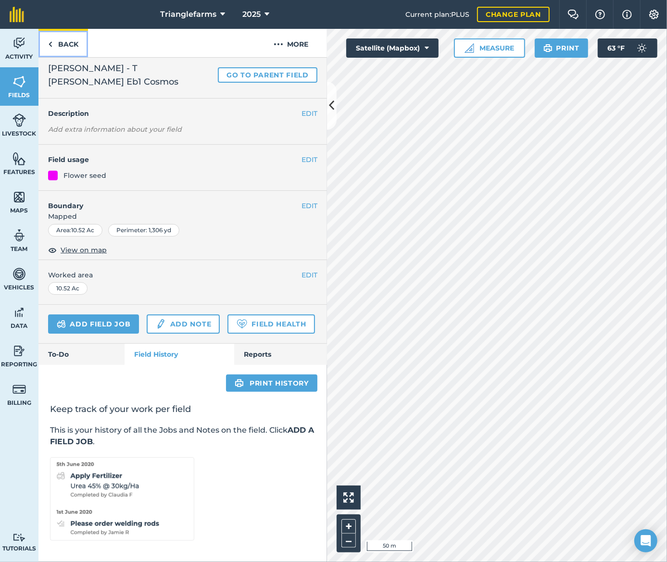
click at [64, 43] on link "Back" at bounding box center [62, 43] width 49 height 28
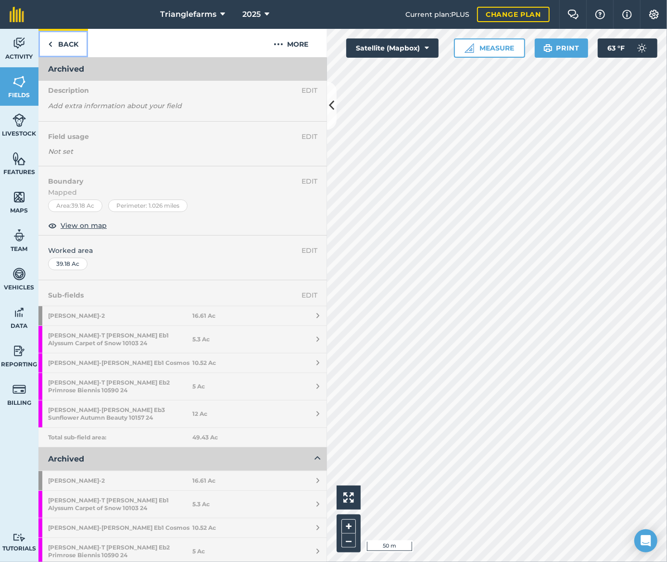
scroll to position [19, 0]
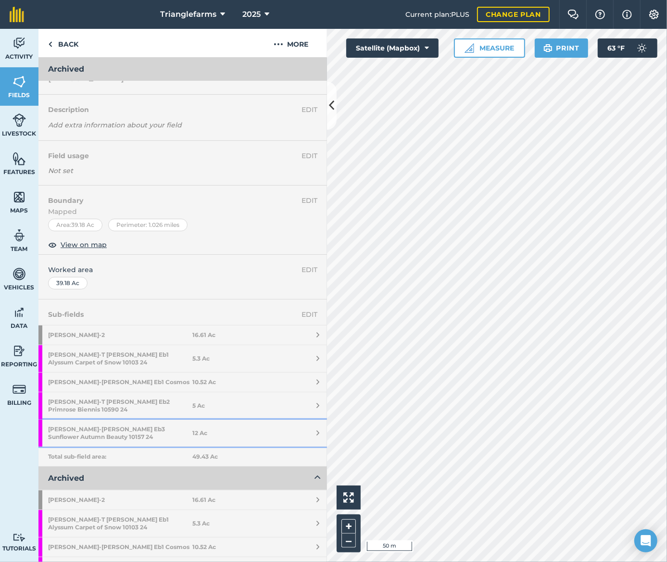
click at [116, 425] on strong "Ebner - T Ruef Eb3 Sunflower Autumn Beauty 10157 24" at bounding box center [120, 433] width 144 height 27
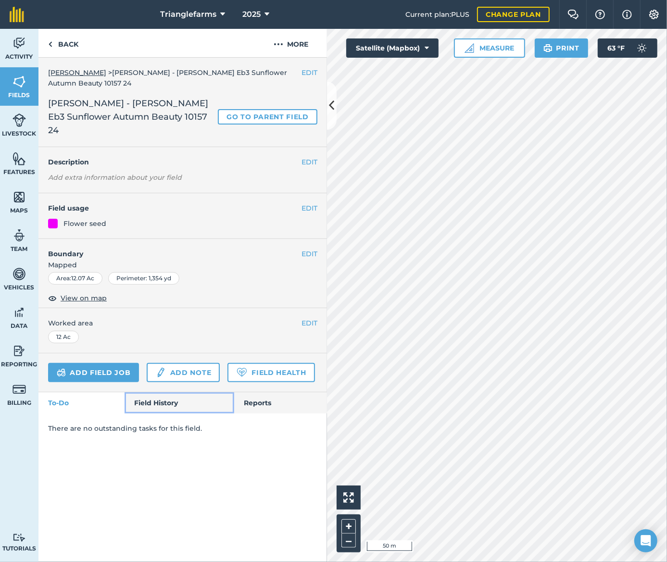
click at [163, 392] on link "Field History" at bounding box center [178, 402] width 109 height 21
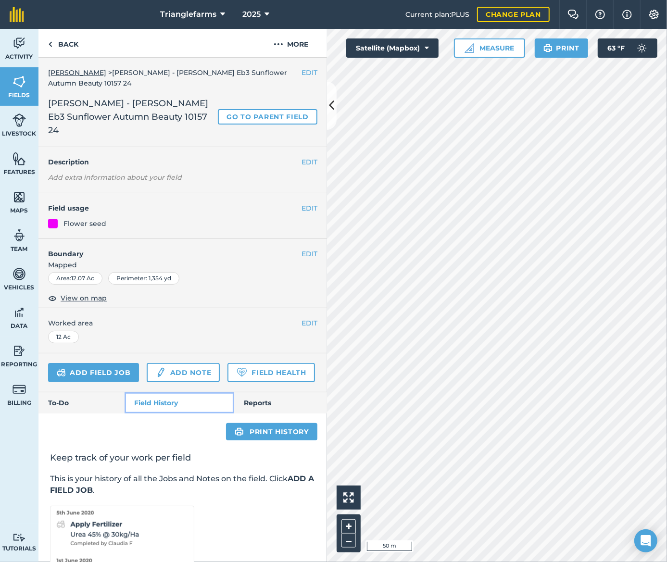
scroll to position [50, 0]
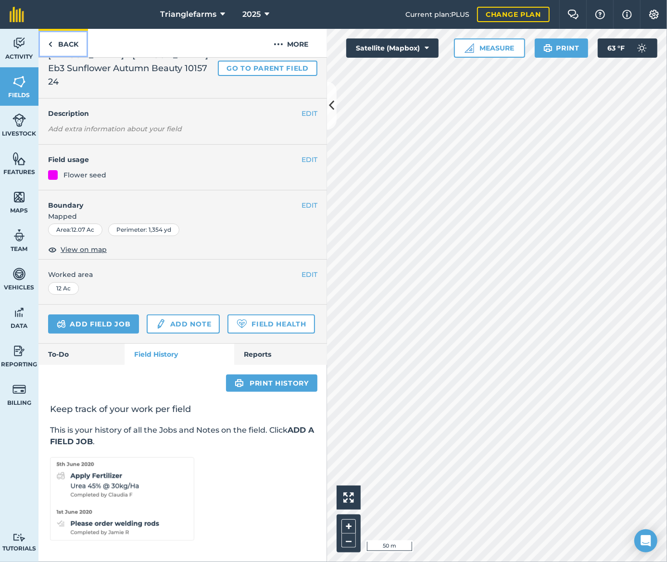
click at [62, 37] on link "Back" at bounding box center [62, 43] width 49 height 28
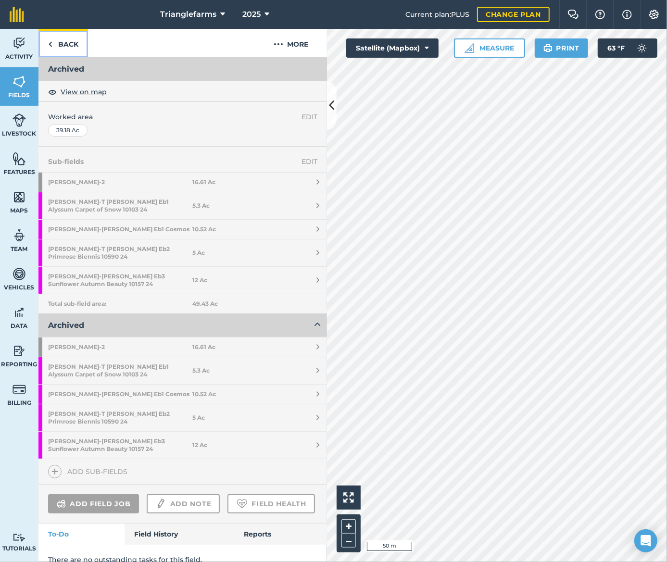
scroll to position [195, 0]
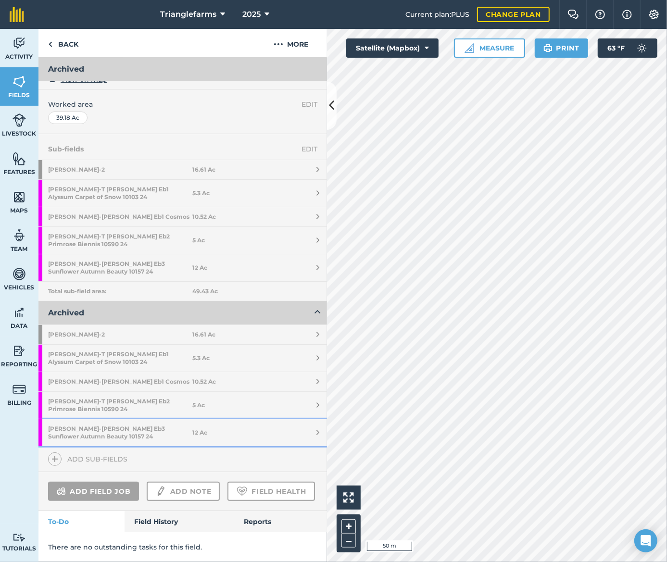
click at [116, 419] on strong "Ebner - T Ruef Eb3 Sunflower Autumn Beauty 10157 24" at bounding box center [120, 432] width 144 height 27
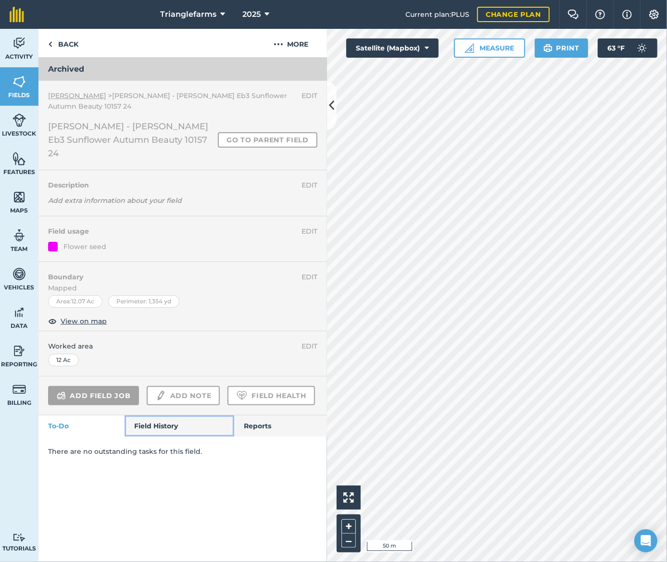
click at [175, 415] on link "Field History" at bounding box center [178, 425] width 109 height 21
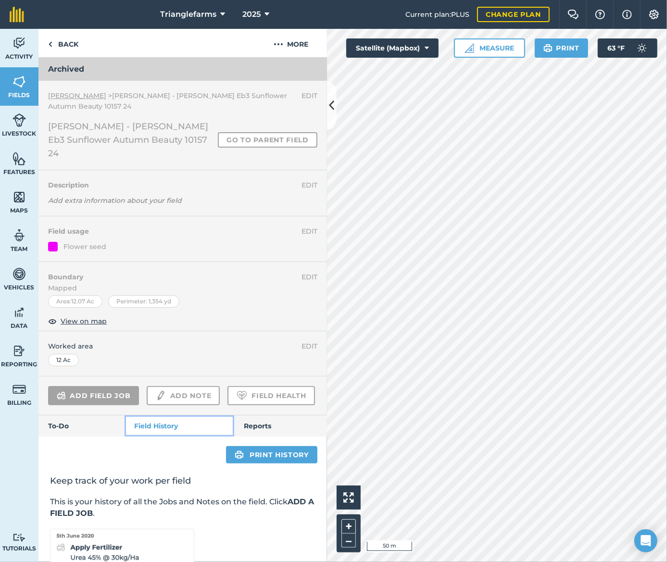
scroll to position [73, 0]
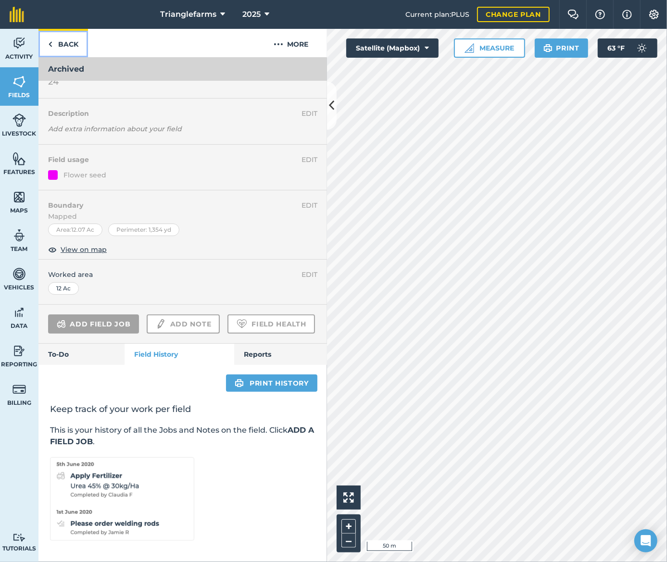
click at [72, 49] on link "Back" at bounding box center [62, 43] width 49 height 28
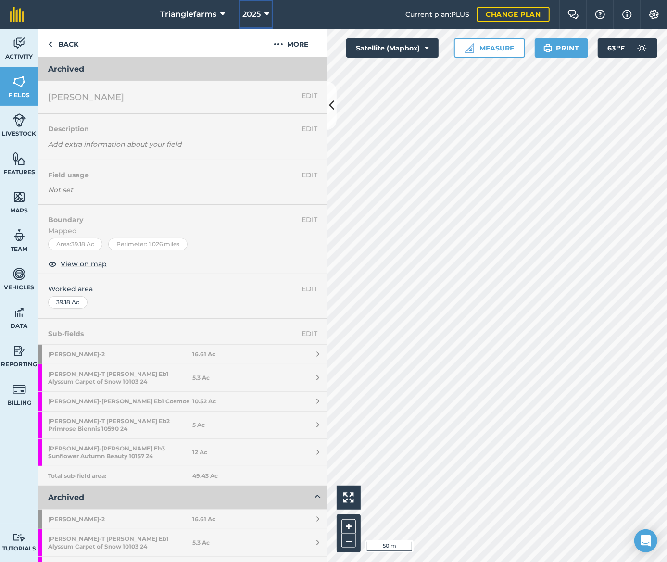
click at [270, 18] on button "2025" at bounding box center [255, 14] width 35 height 29
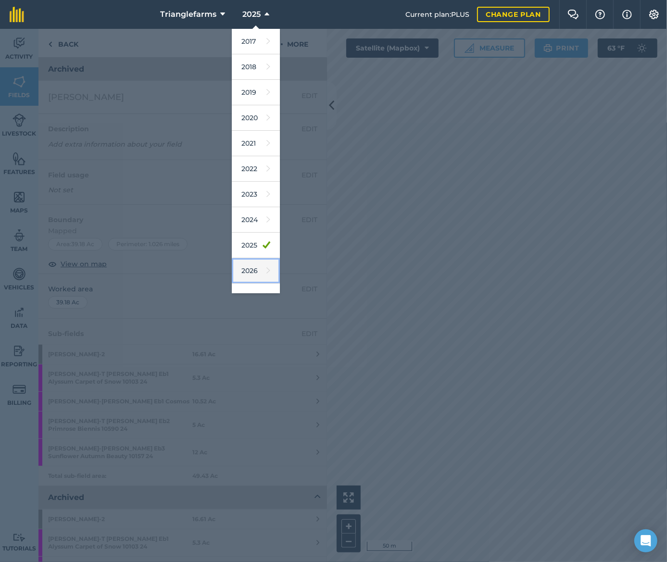
click at [250, 272] on link "2026" at bounding box center [256, 270] width 48 height 25
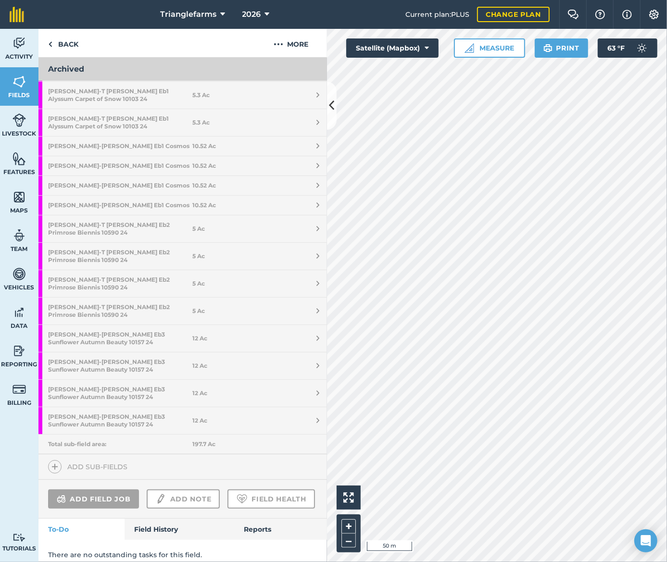
scroll to position [398, 0]
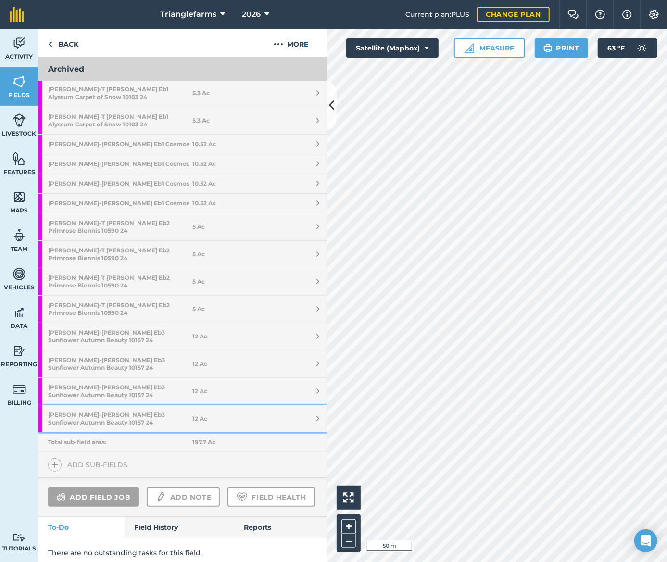
click at [151, 405] on strong "Ebner - T Ruef Eb3 Sunflower Autumn Beauty 10157 24" at bounding box center [120, 418] width 144 height 27
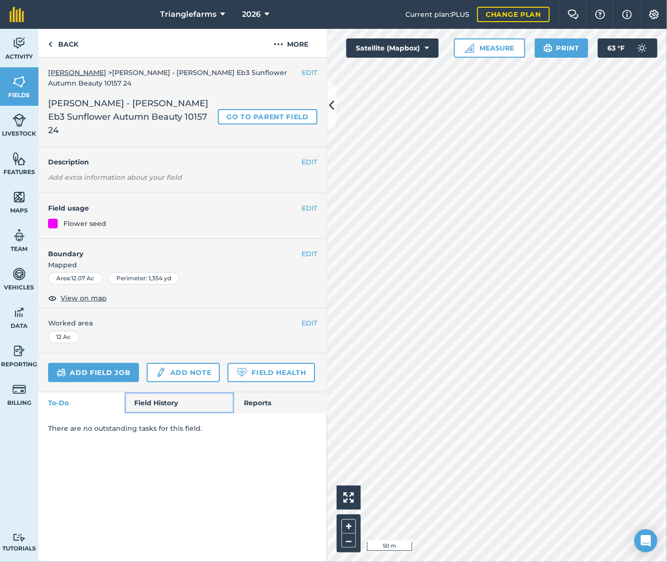
click at [154, 392] on link "Field History" at bounding box center [178, 402] width 109 height 21
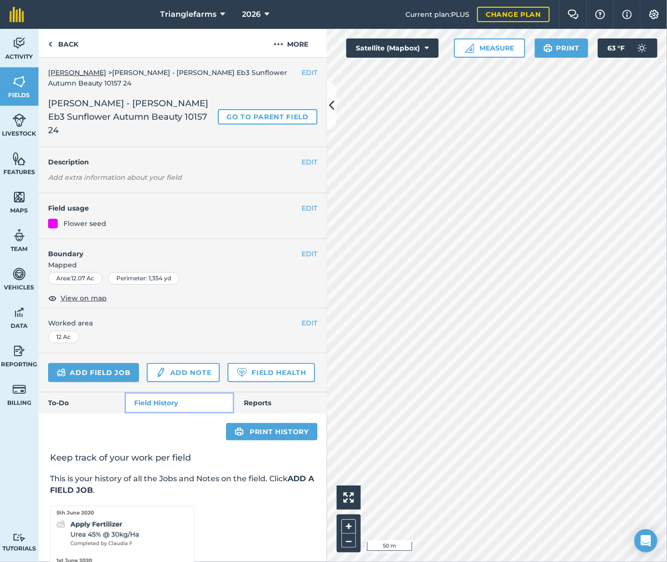
scroll to position [50, 0]
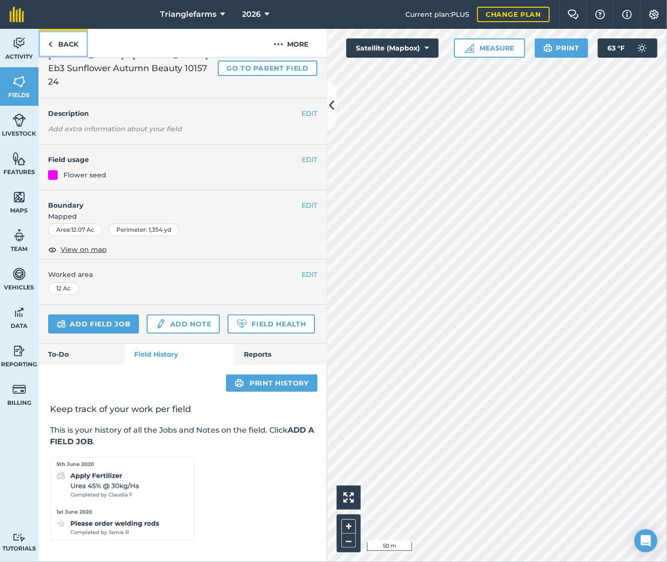
click at [60, 40] on link "Back" at bounding box center [62, 43] width 49 height 28
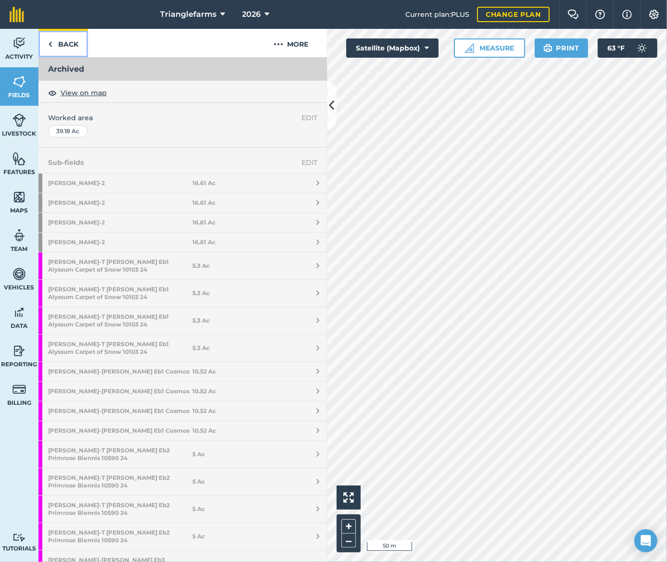
scroll to position [294, 0]
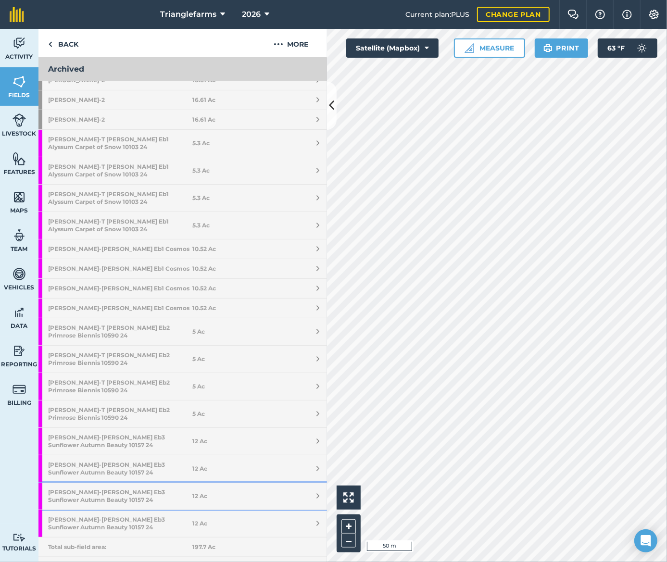
click at [134, 482] on strong "Ebner - T Ruef Eb3 Sunflower Autumn Beauty 10157 24" at bounding box center [120, 495] width 144 height 27
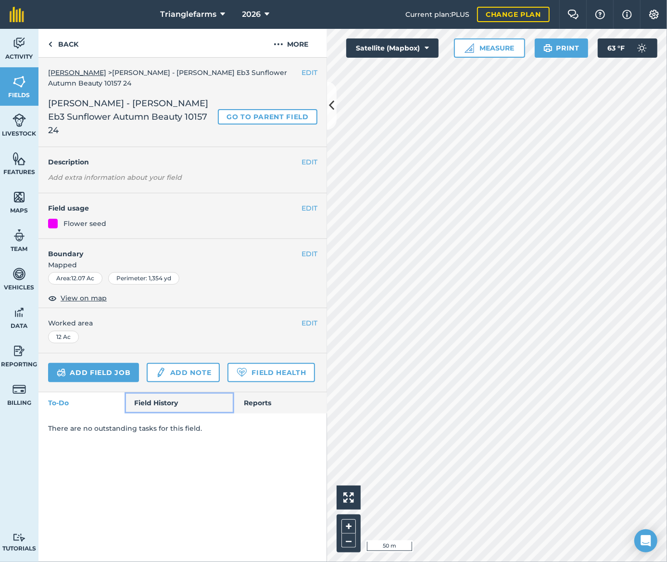
click at [165, 392] on link "Field History" at bounding box center [178, 402] width 109 height 21
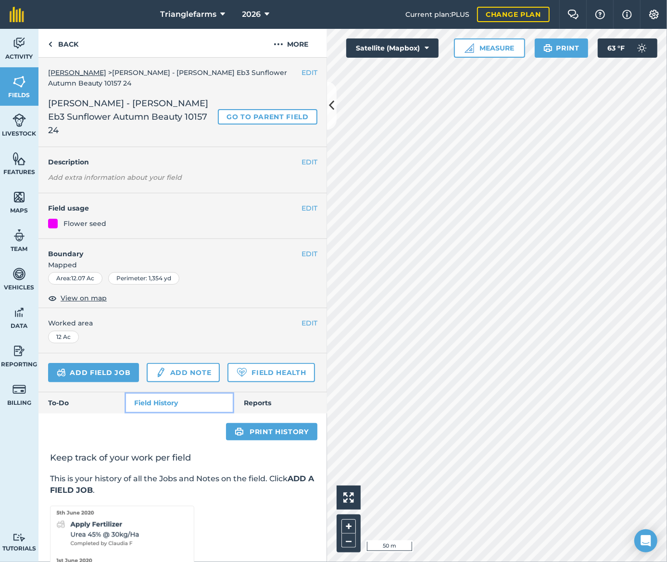
scroll to position [50, 0]
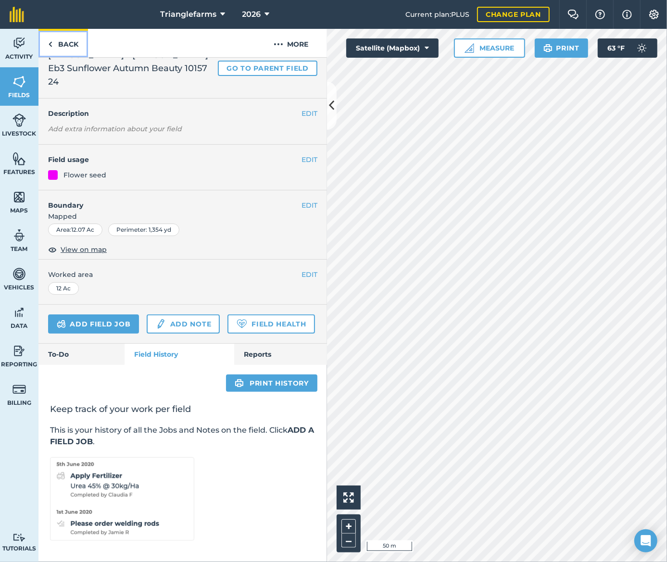
click at [63, 50] on link "Back" at bounding box center [62, 43] width 49 height 28
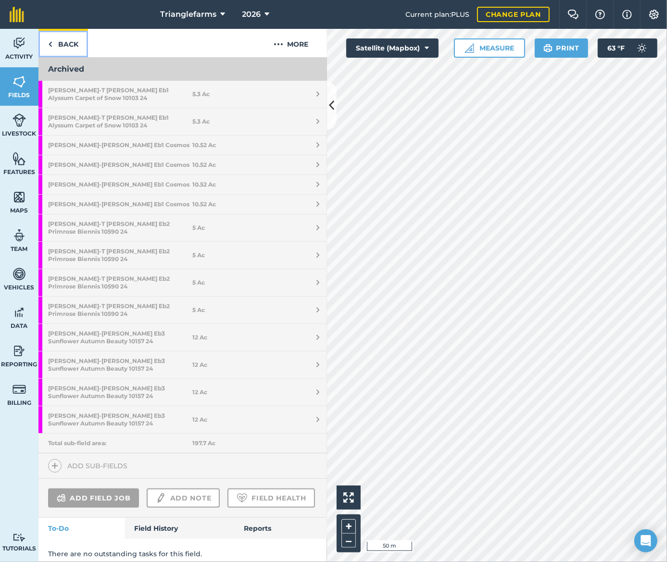
scroll to position [398, 0]
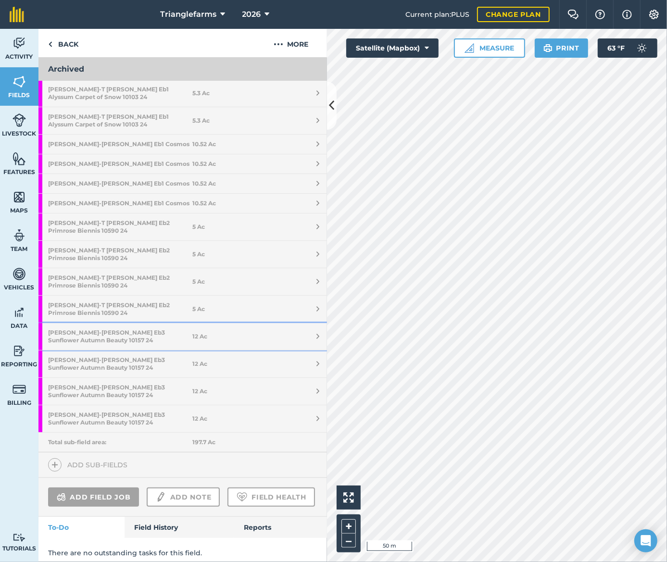
click at [127, 323] on strong "Ebner - T Ruef Eb3 Sunflower Autumn Beauty 10157 24" at bounding box center [120, 336] width 144 height 27
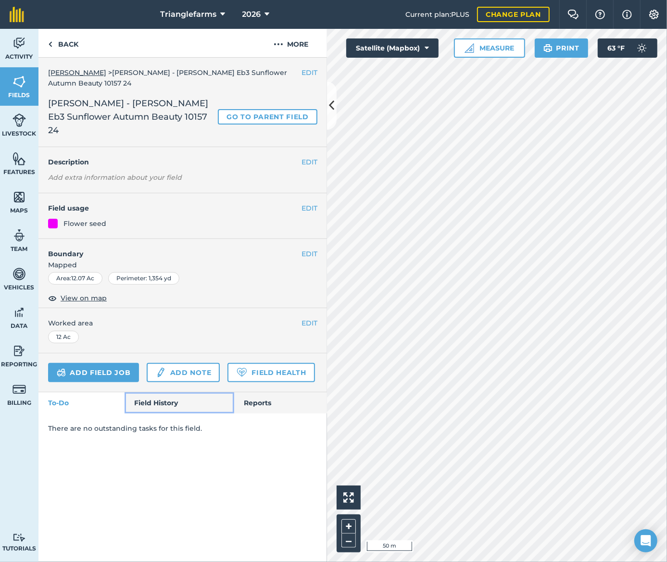
click at [154, 392] on link "Field History" at bounding box center [178, 402] width 109 height 21
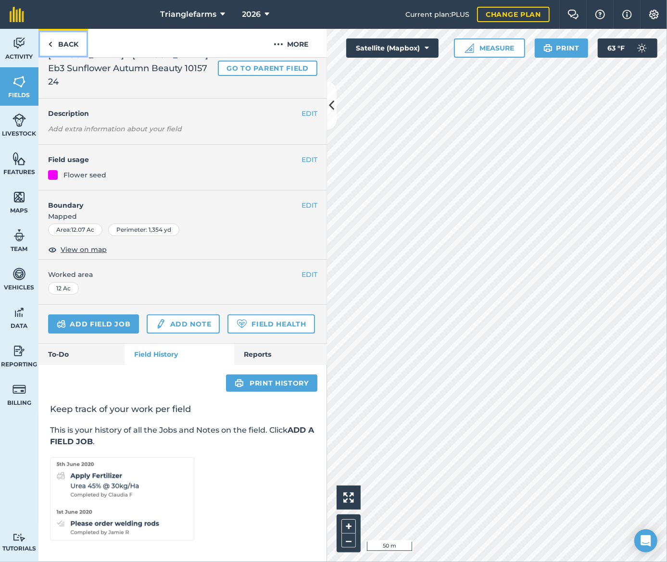
click at [59, 47] on link "Back" at bounding box center [62, 43] width 49 height 28
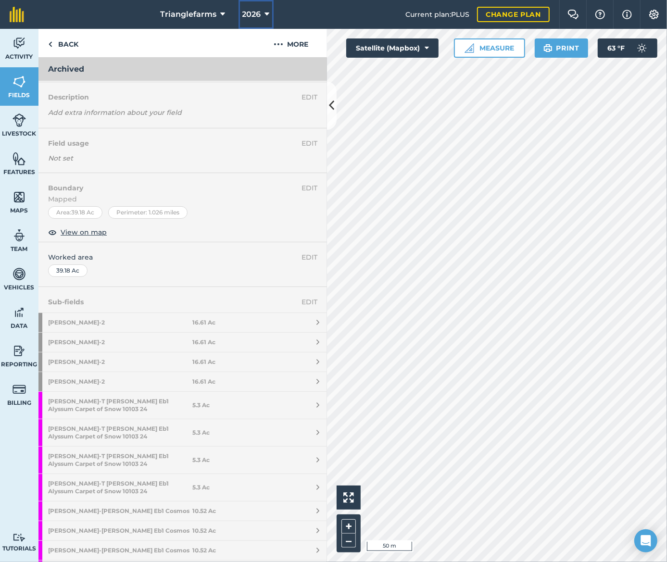
click at [263, 15] on button "2026" at bounding box center [255, 14] width 35 height 29
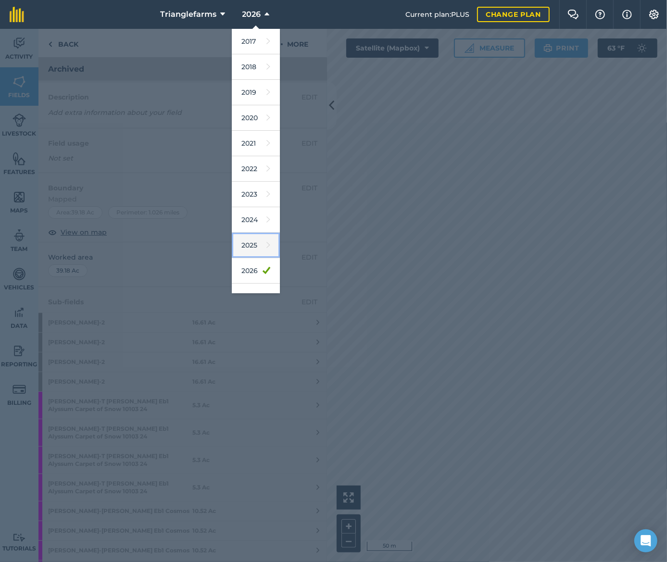
click at [253, 244] on link "2025" at bounding box center [256, 245] width 48 height 25
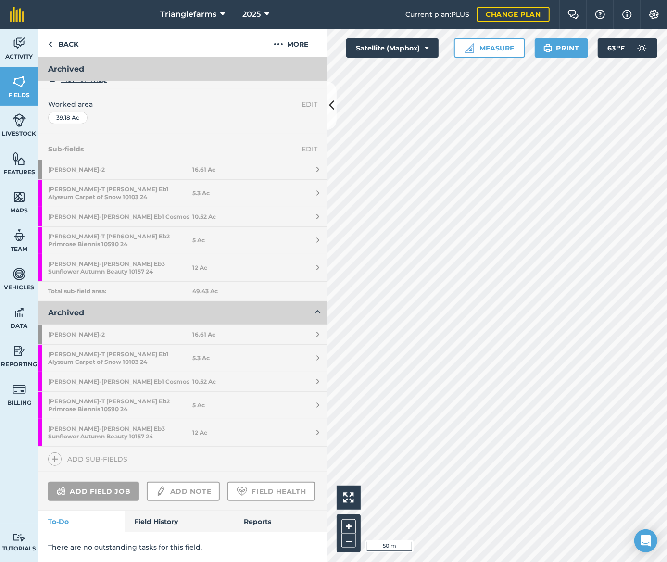
scroll to position [195, 0]
click at [123, 392] on strong "Ebner - T Ruef Eb2 Primrose Biennis 10590 24" at bounding box center [120, 405] width 144 height 27
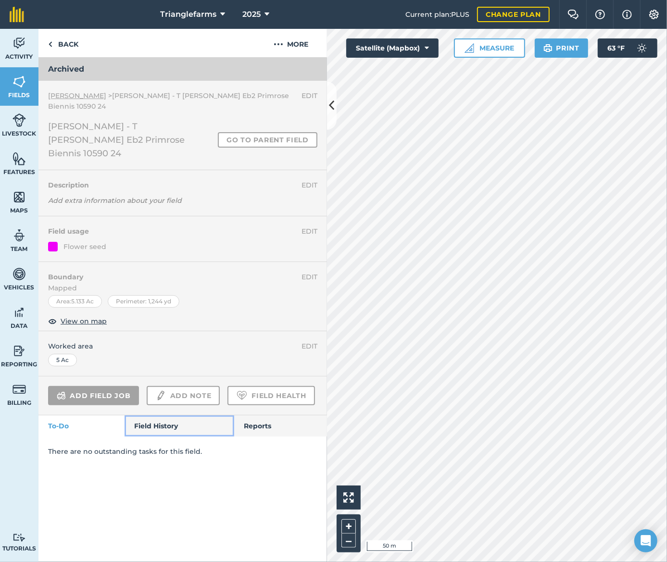
click at [173, 415] on link "Field History" at bounding box center [178, 425] width 109 height 21
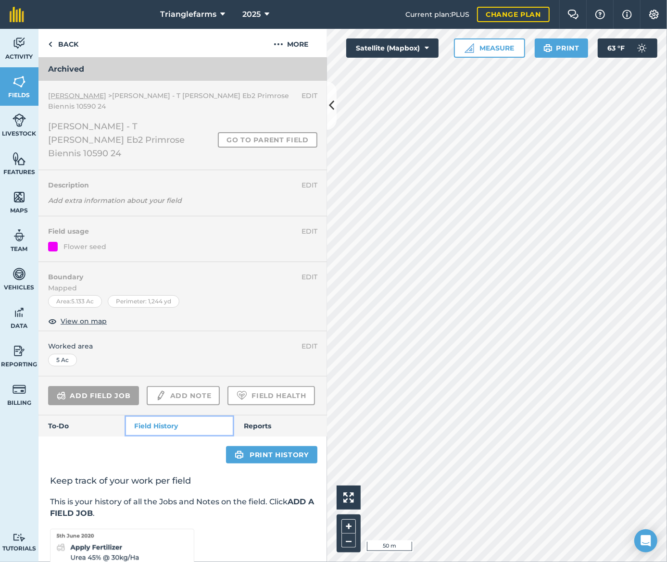
scroll to position [73, 0]
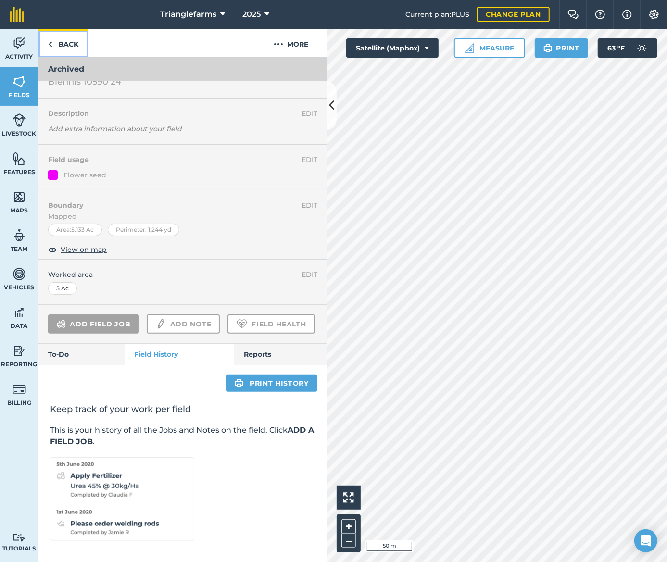
click at [81, 38] on link "Back" at bounding box center [62, 43] width 49 height 28
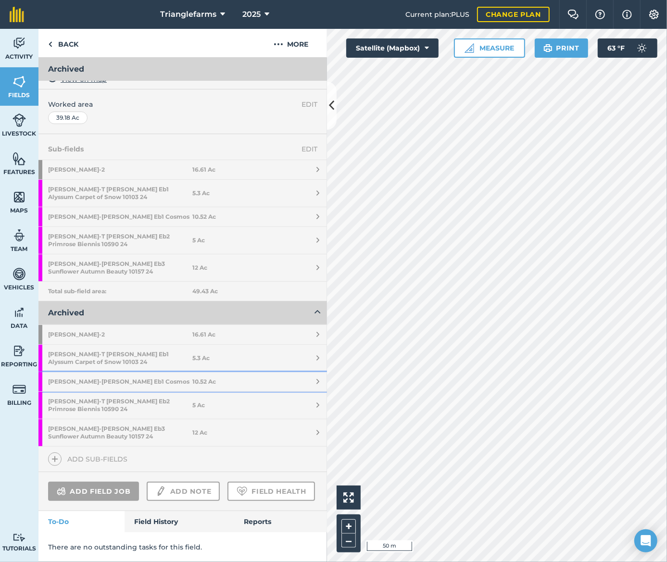
click at [124, 372] on strong "Ebner - T Ruef Eb1 Cosmos" at bounding box center [120, 381] width 144 height 19
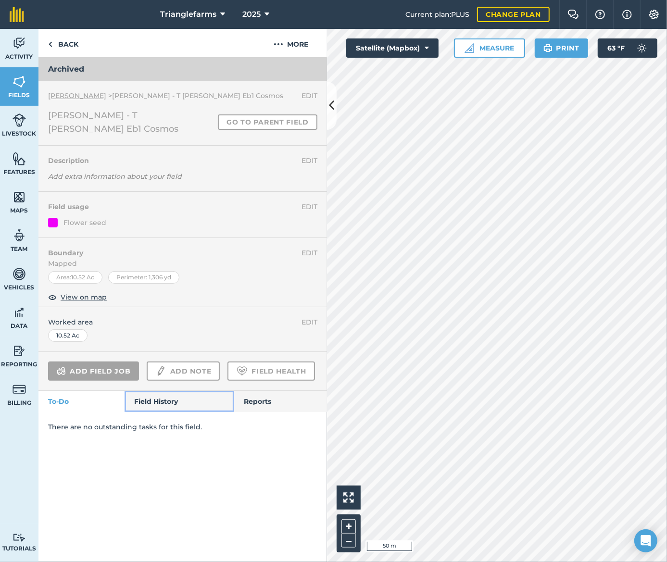
click at [157, 391] on link "Field History" at bounding box center [178, 401] width 109 height 21
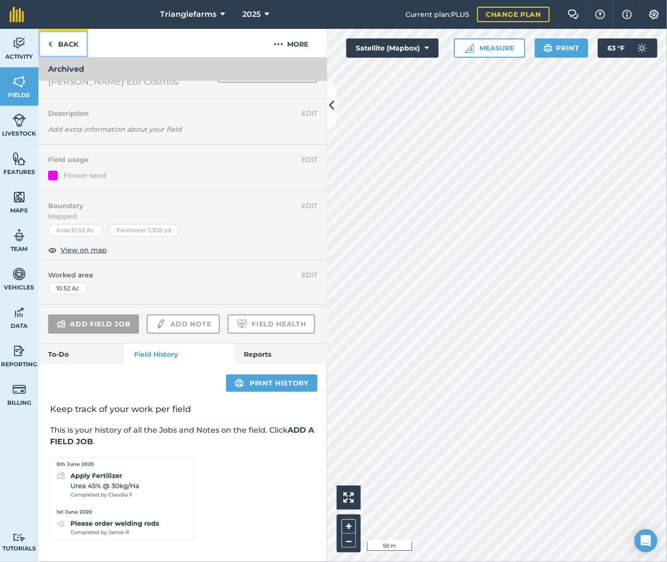
click at [60, 40] on link "Back" at bounding box center [62, 43] width 49 height 28
